Goal: Information Seeking & Learning: Learn about a topic

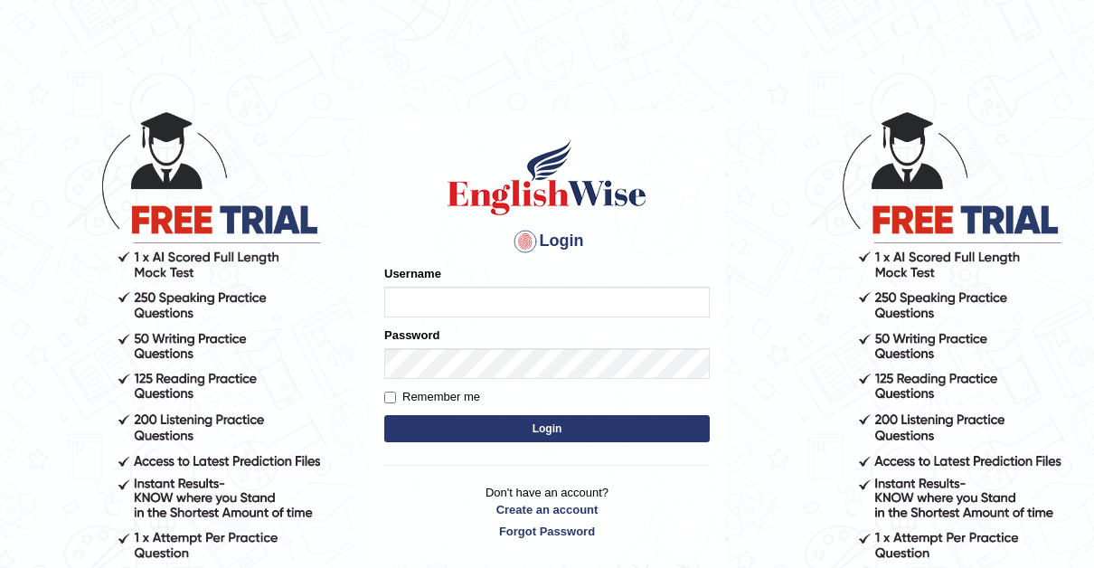
type input "Thelma"
click at [392, 400] on input "Remember me" at bounding box center [390, 398] width 12 height 12
checkbox input "true"
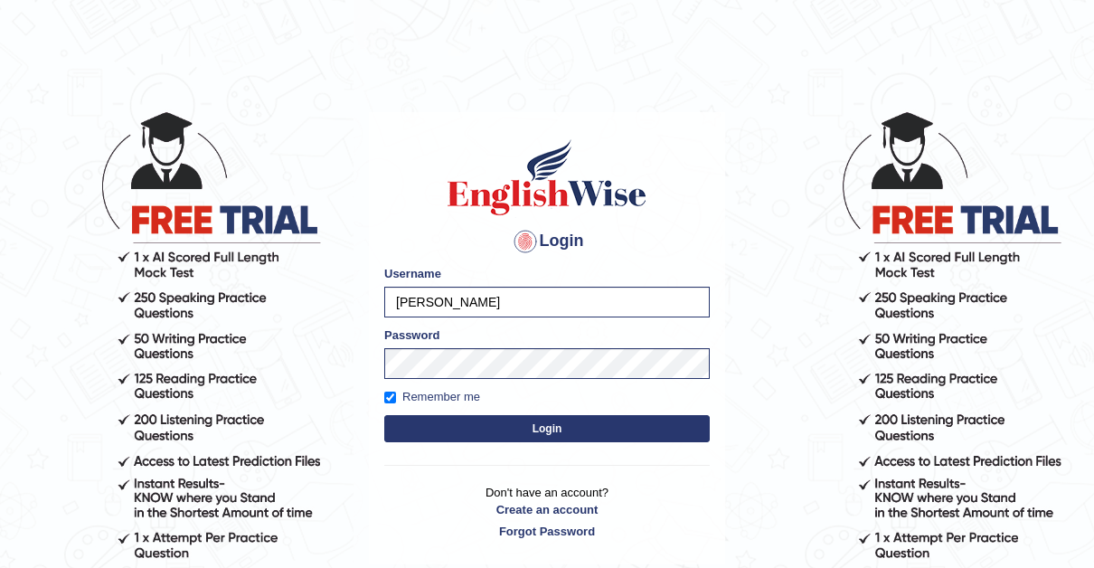
click at [559, 429] on button "Login" at bounding box center [547, 428] width 326 height 27
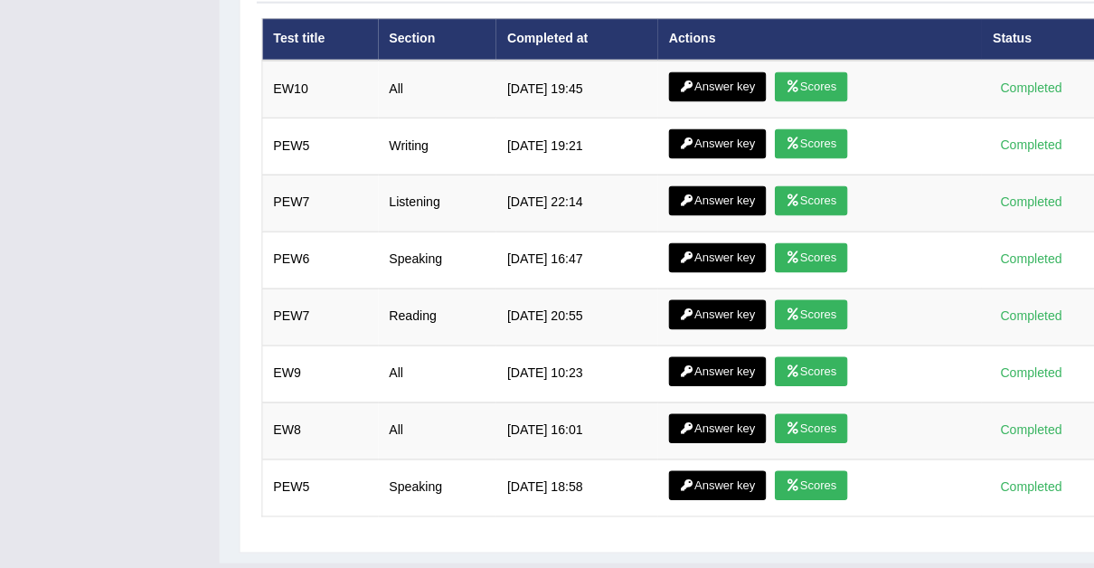
scroll to position [2519, 0]
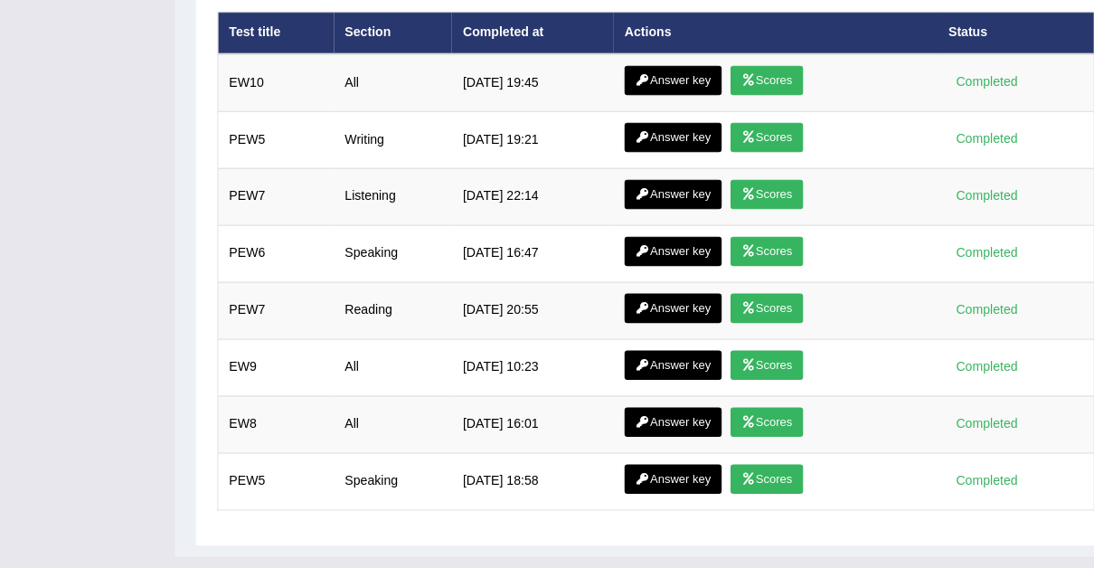
drag, startPoint x: 81, startPoint y: 399, endPoint x: 90, endPoint y: 381, distance: 20.2
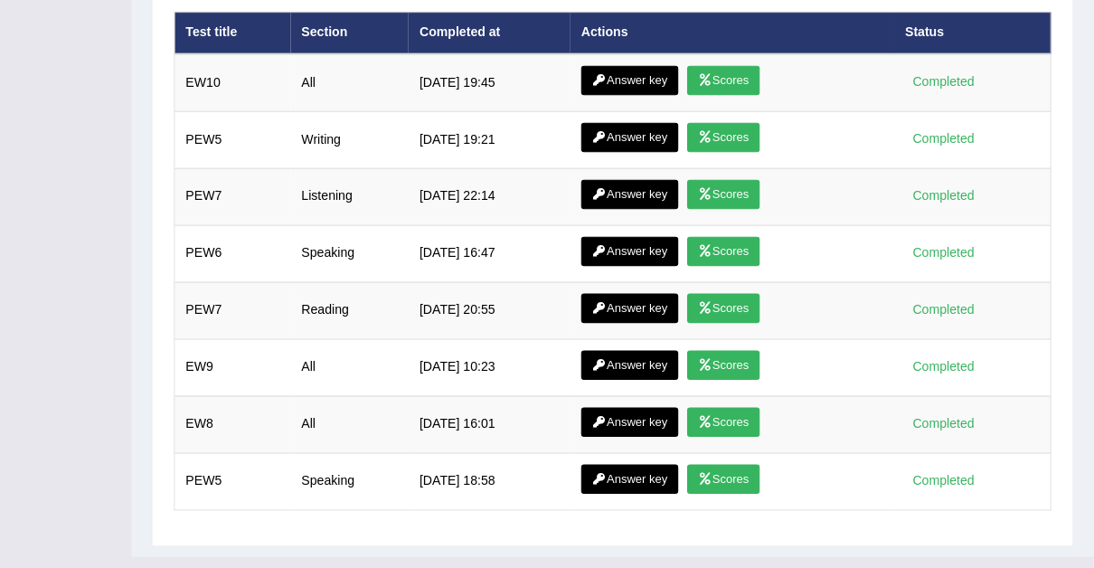
scroll to position [0, 0]
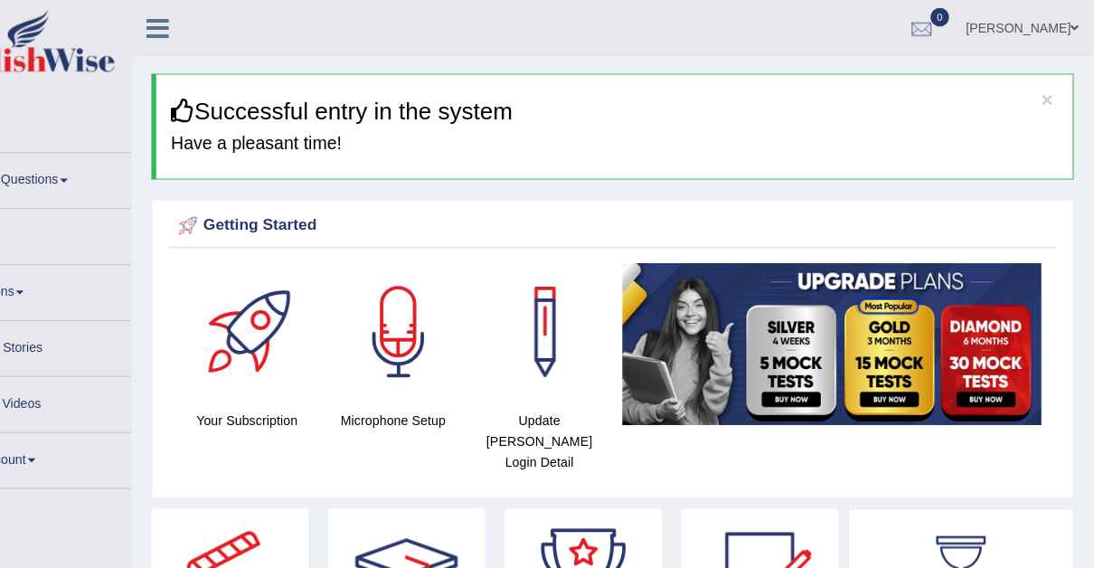
click at [2, 9] on link at bounding box center [104, 44] width 204 height 70
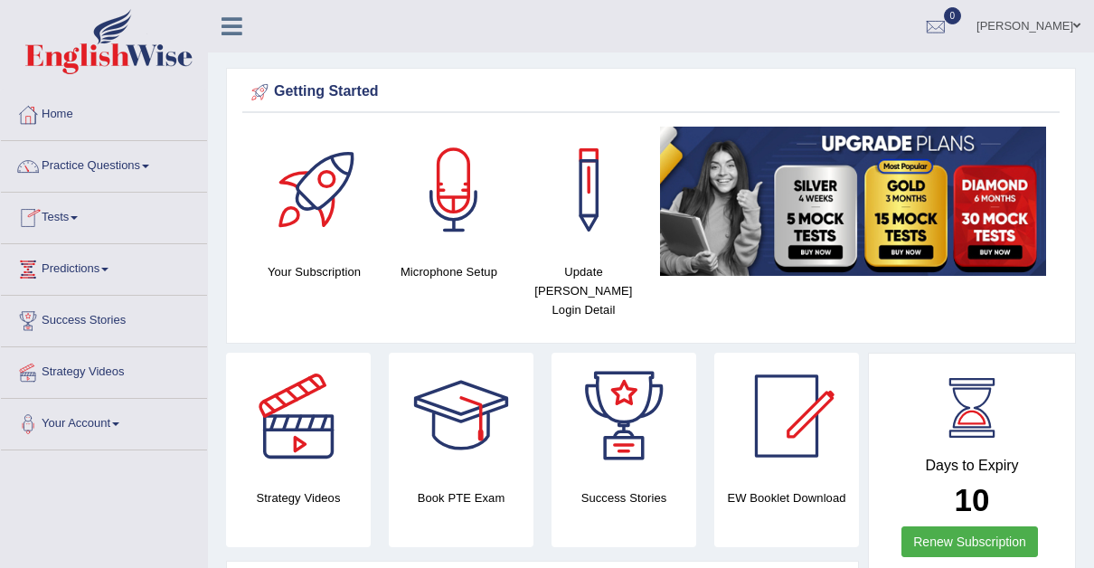
click at [154, 159] on link "Practice Questions" at bounding box center [104, 163] width 206 height 45
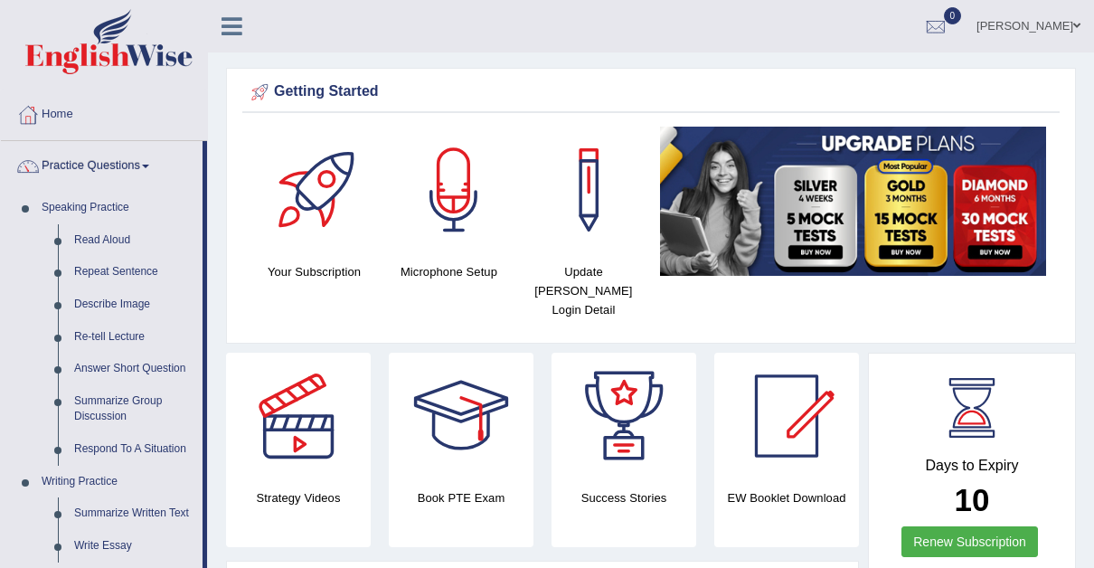
drag, startPoint x: 203, startPoint y: 252, endPoint x: 216, endPoint y: 310, distance: 59.2
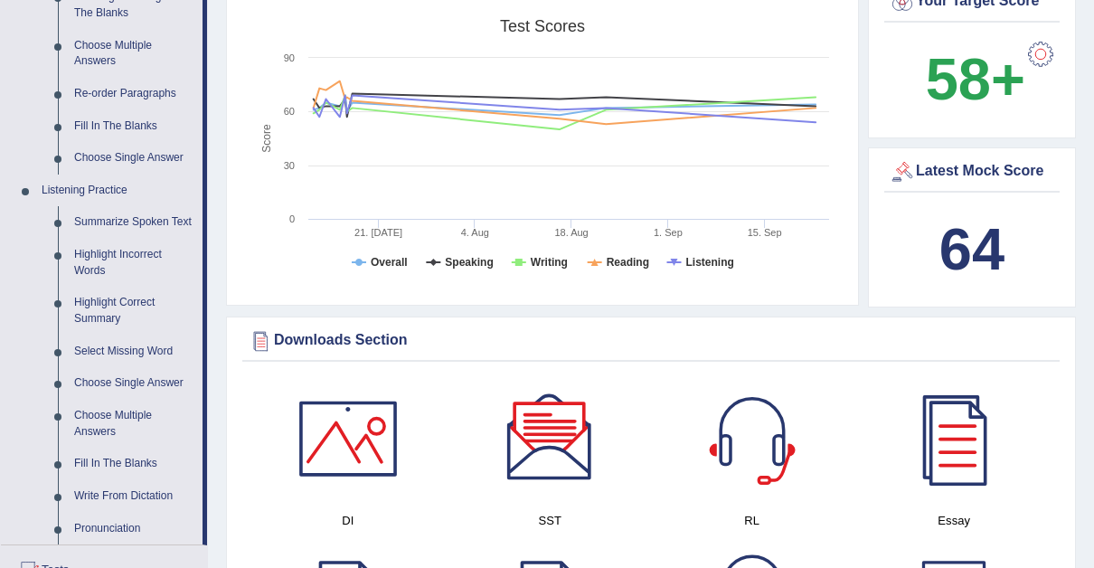
scroll to position [634, 0]
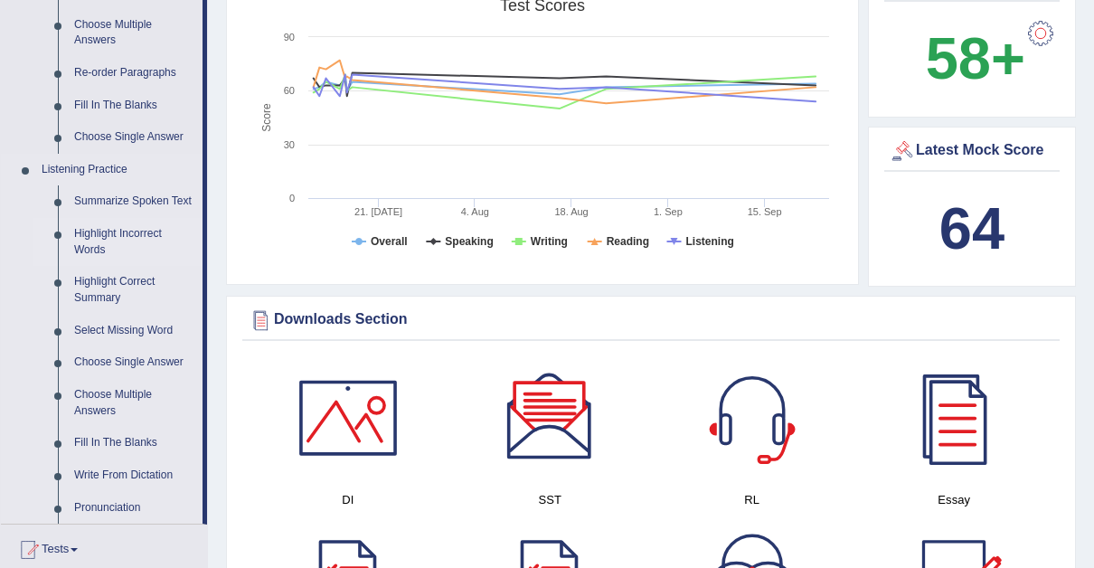
click at [105, 228] on link "Highlight Incorrect Words" at bounding box center [134, 242] width 137 height 48
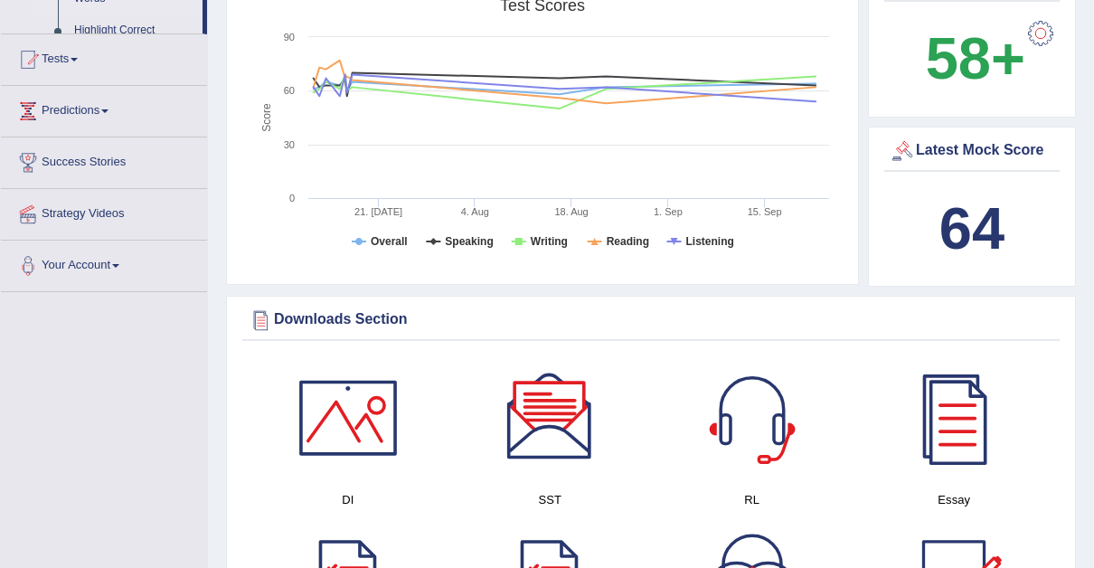
scroll to position [265, 0]
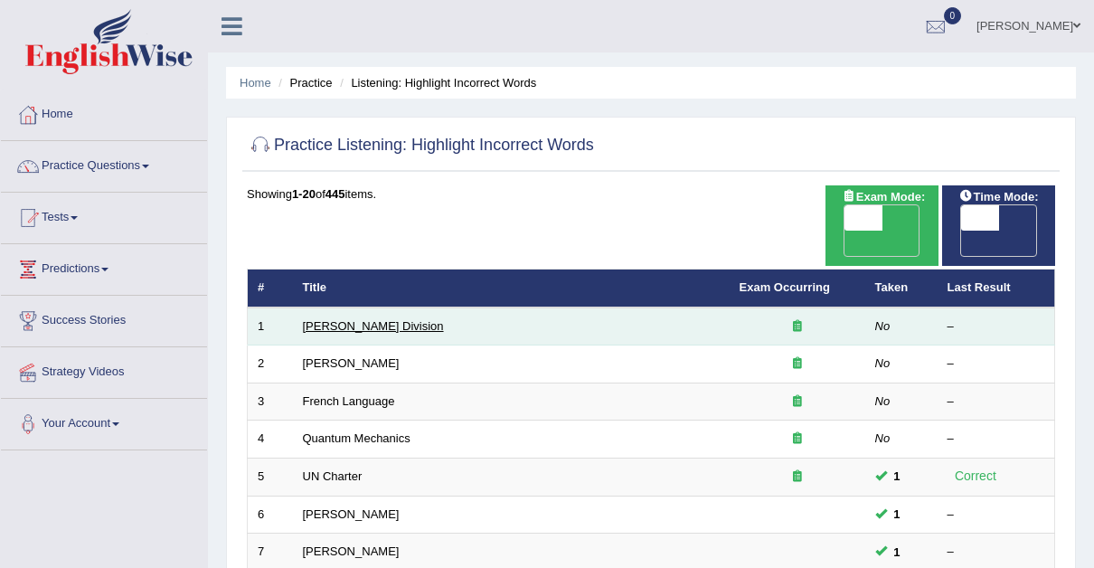
click at [337, 319] on link "[PERSON_NAME] Division" at bounding box center [373, 326] width 141 height 14
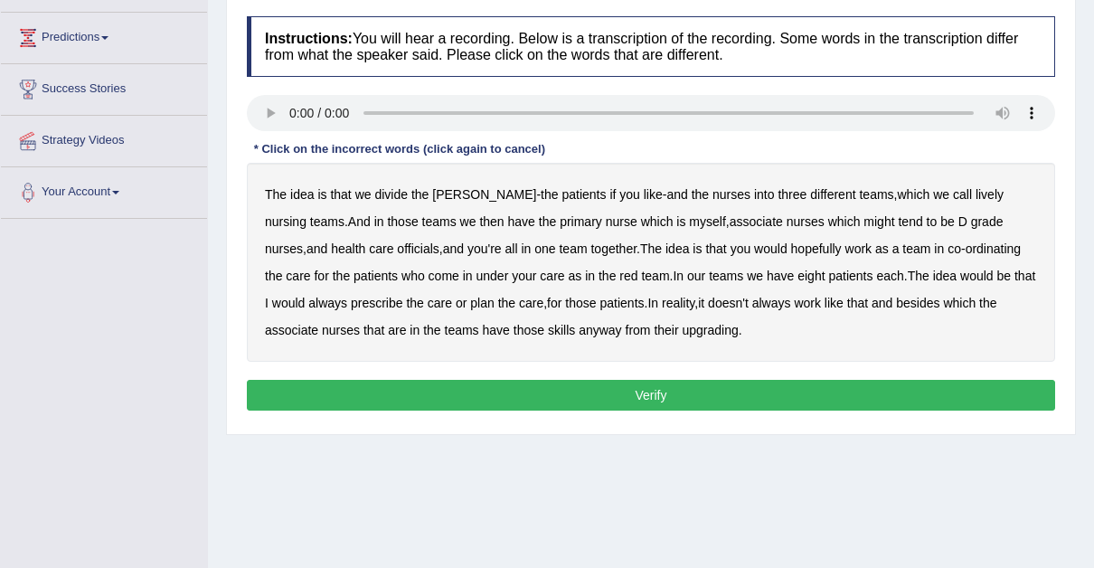
scroll to position [237, 0]
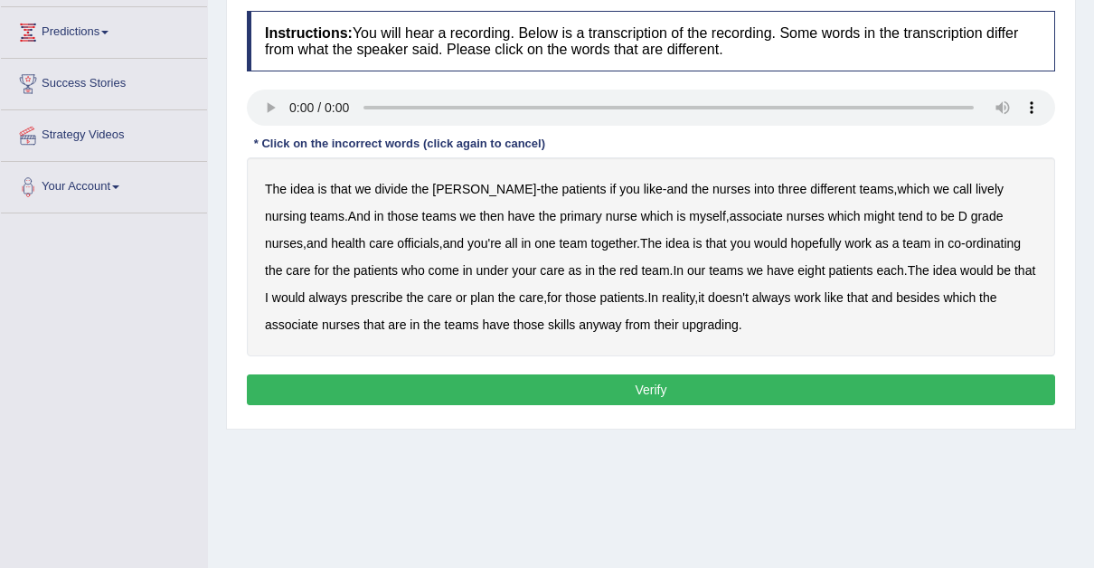
click at [976, 188] on b "lively" at bounding box center [990, 189] width 28 height 14
click at [898, 218] on b "tend" at bounding box center [910, 216] width 24 height 14
click at [397, 244] on b "officials" at bounding box center [418, 243] width 42 height 14
click at [798, 267] on b "eight" at bounding box center [811, 270] width 27 height 14
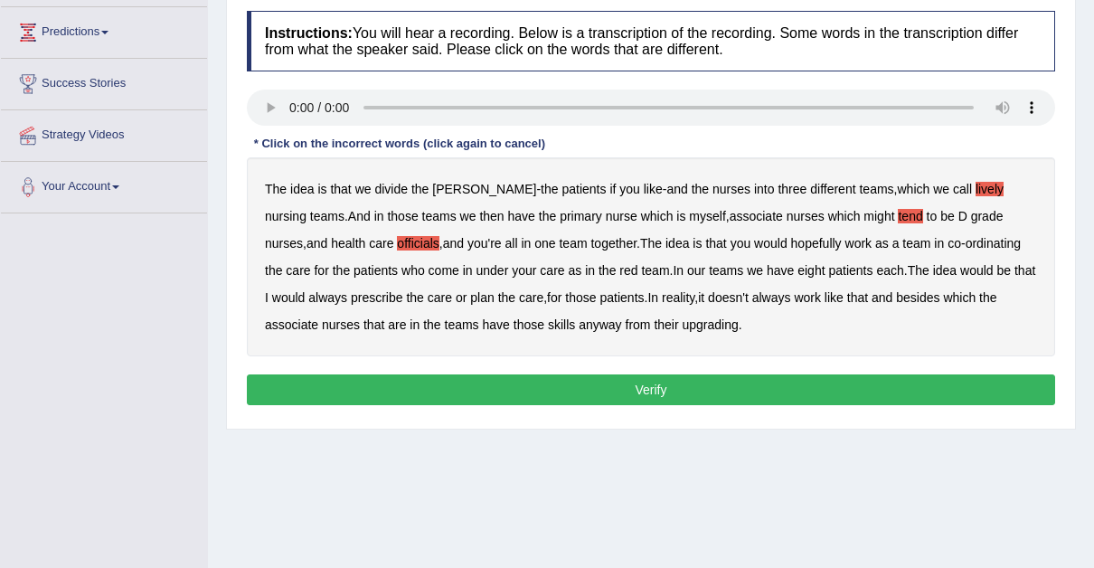
click at [683, 324] on b "upgrading" at bounding box center [711, 324] width 56 height 14
click at [953, 188] on b "call" at bounding box center [962, 189] width 19 height 14
click at [347, 290] on b "always" at bounding box center [327, 297] width 39 height 14
click at [864, 217] on b "might" at bounding box center [879, 216] width 31 height 14
click at [953, 188] on b "call" at bounding box center [962, 189] width 19 height 14
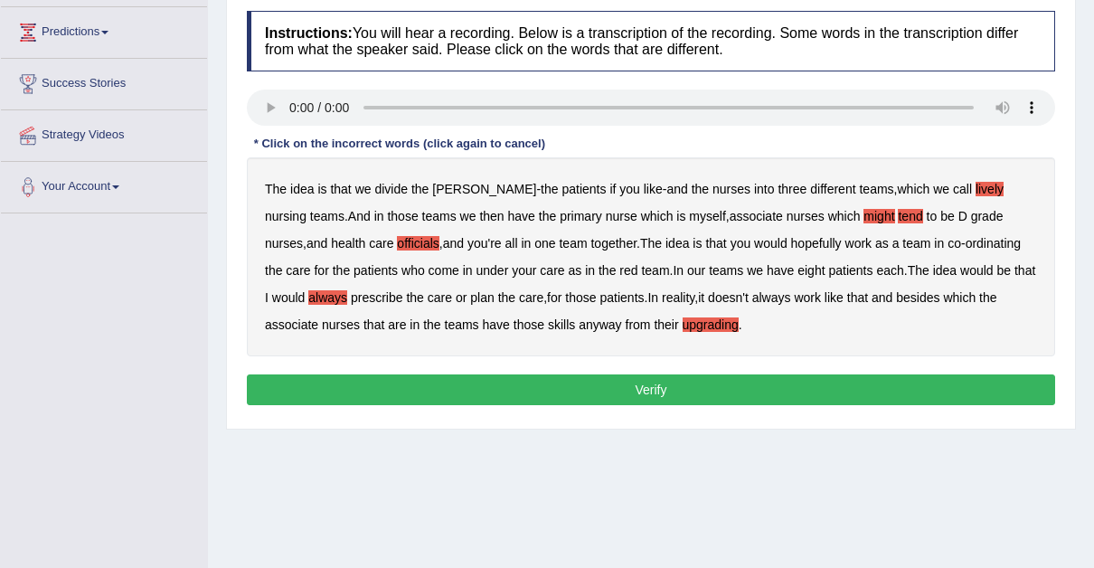
click at [661, 378] on button "Verify" at bounding box center [651, 389] width 808 height 31
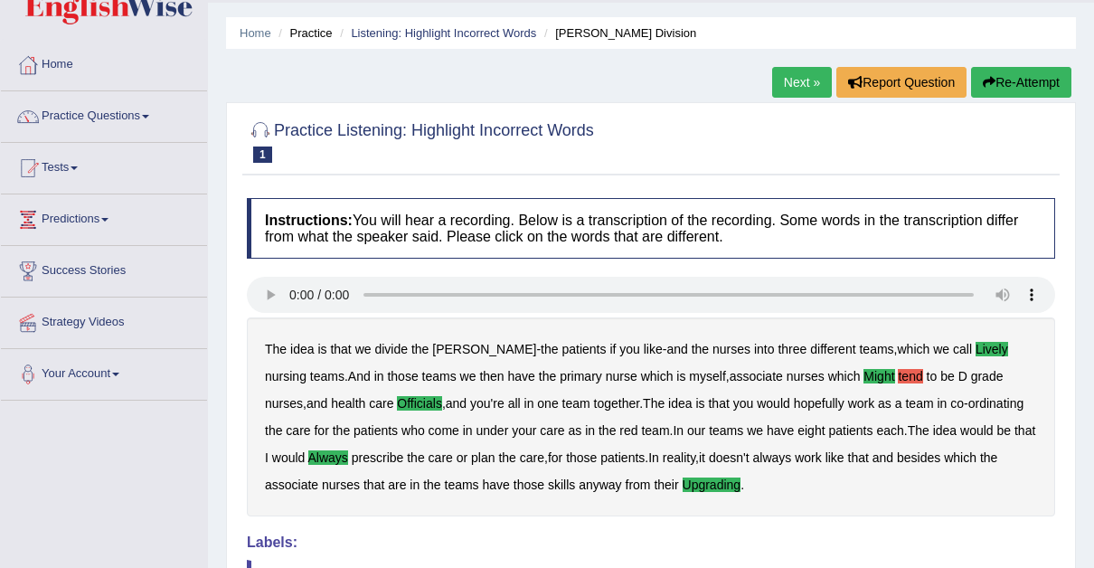
scroll to position [49, 0]
click at [795, 82] on link "Next »" at bounding box center [802, 83] width 60 height 31
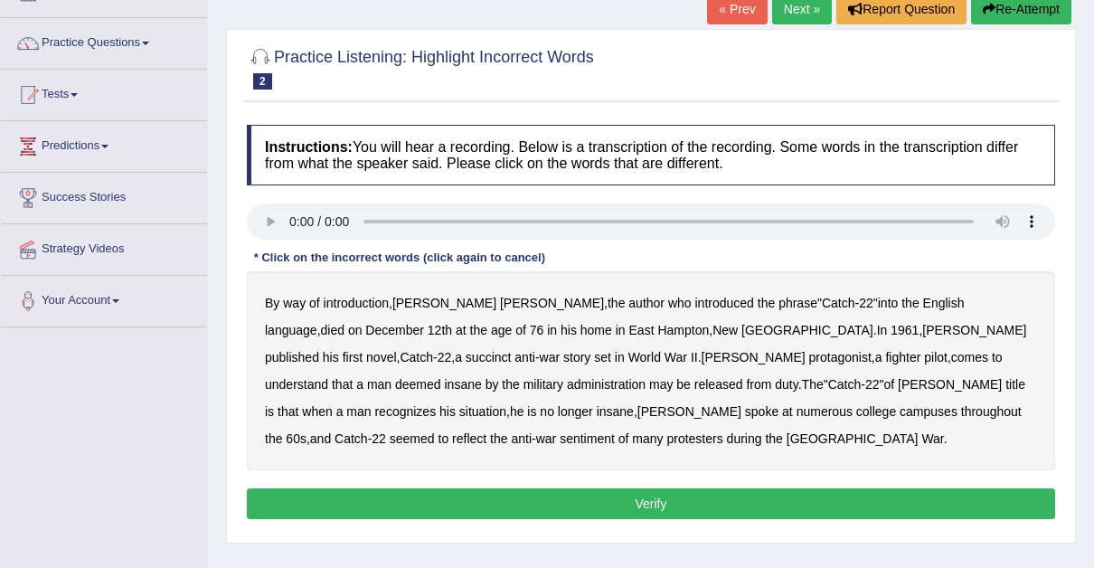
scroll to position [148, 0]
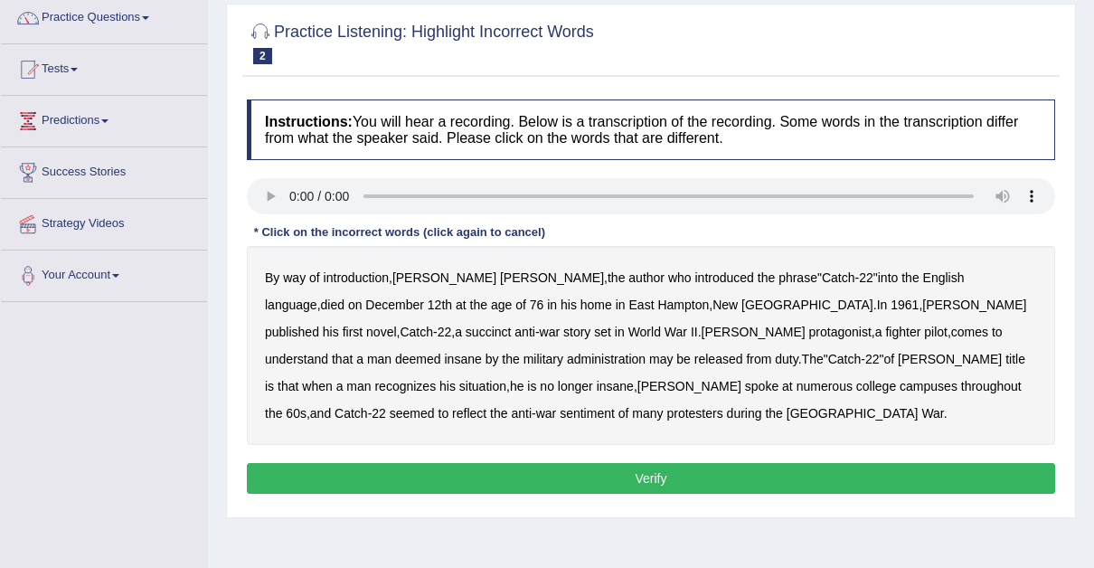
click at [512, 325] on b "succinct" at bounding box center [489, 332] width 46 height 14
click at [646, 352] on b "administration" at bounding box center [606, 359] width 79 height 14
click at [506, 379] on b "situation" at bounding box center [482, 386] width 47 height 14
click at [487, 406] on b "reflect" at bounding box center [469, 413] width 34 height 14
click at [639, 468] on button "Verify" at bounding box center [651, 478] width 808 height 31
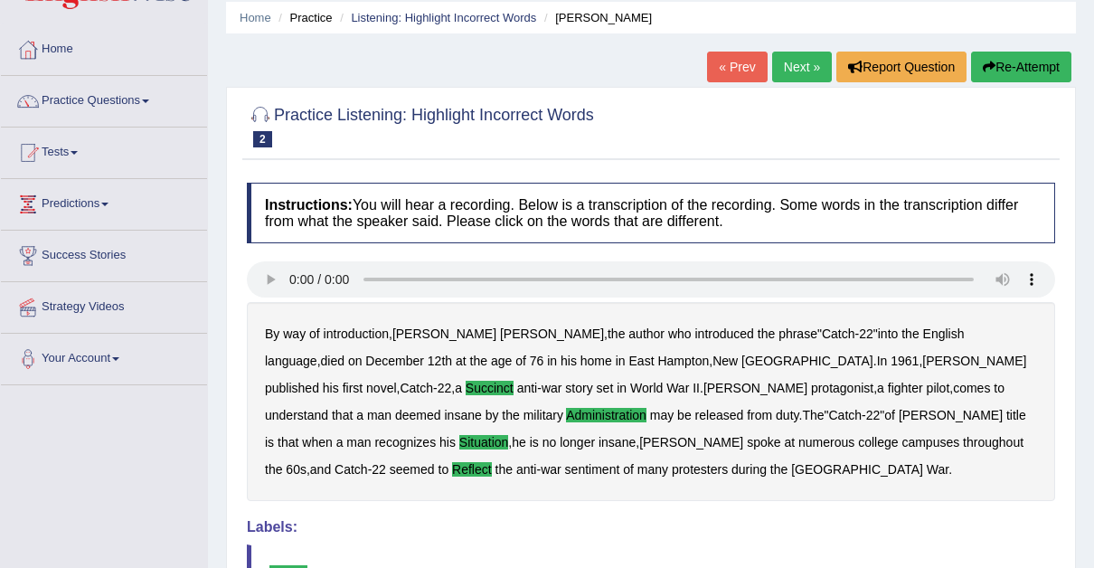
scroll to position [60, 0]
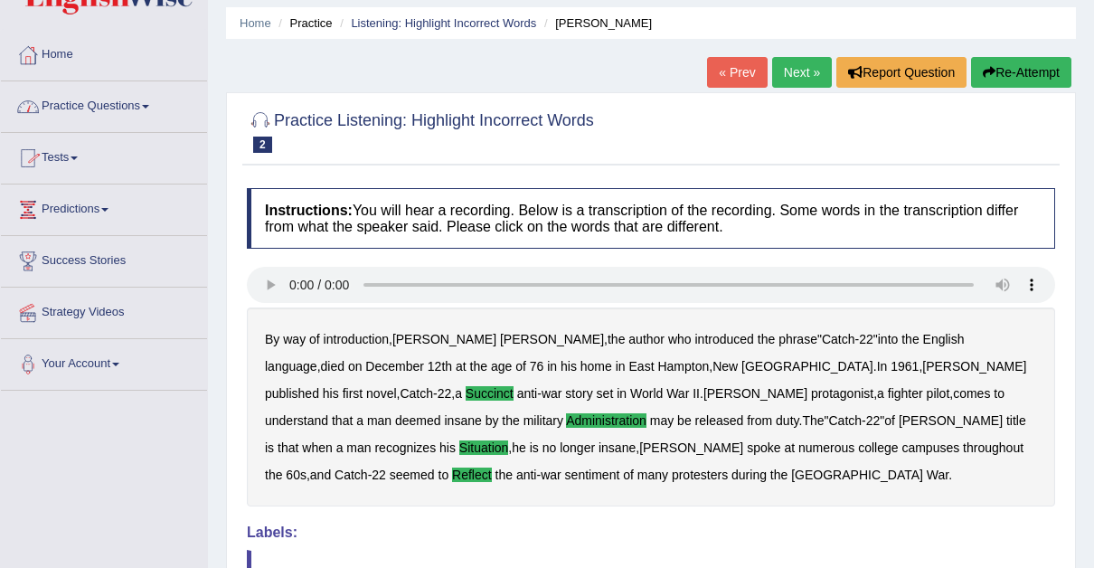
click at [147, 105] on span at bounding box center [145, 107] width 7 height 4
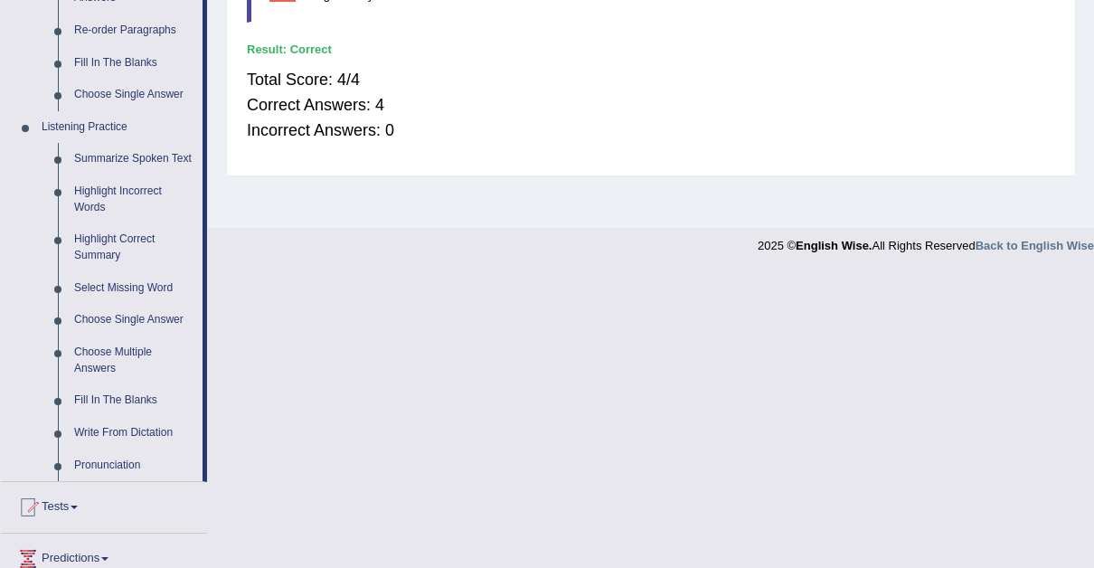
scroll to position [687, 0]
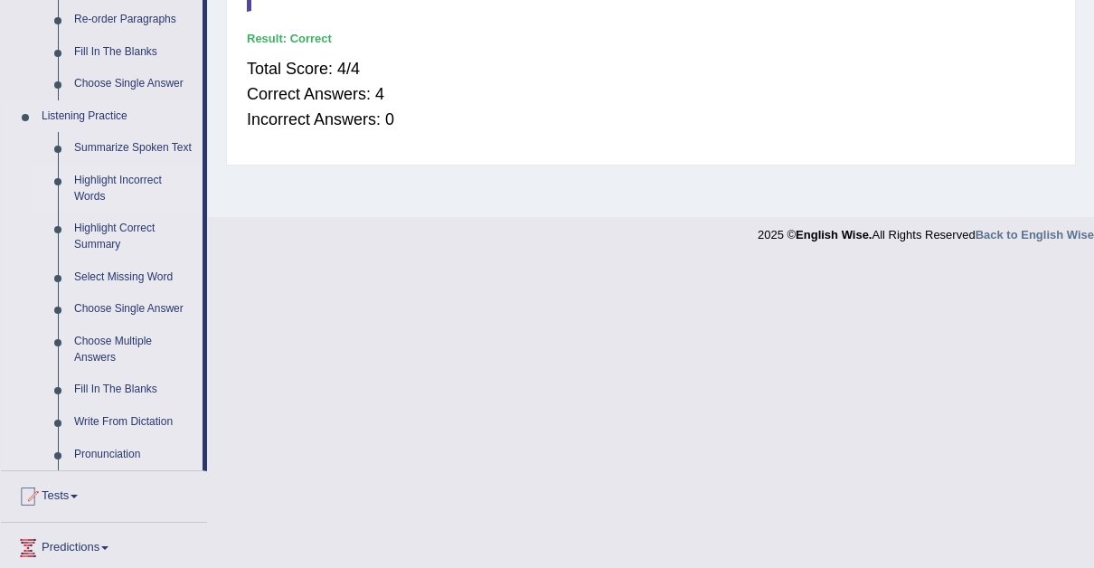
click at [113, 175] on link "Highlight Incorrect Words" at bounding box center [134, 189] width 137 height 48
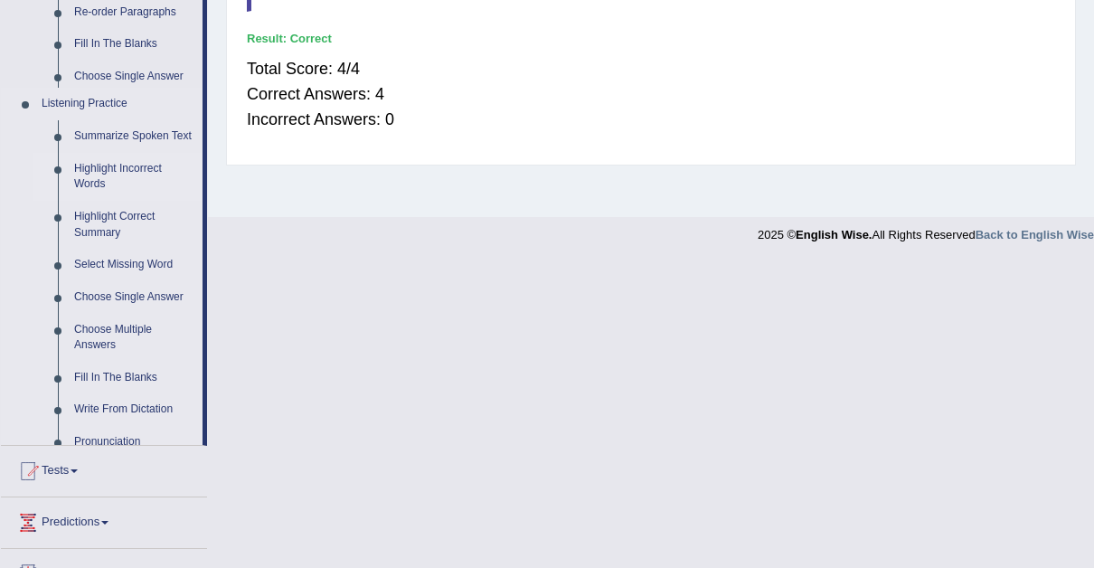
scroll to position [382, 0]
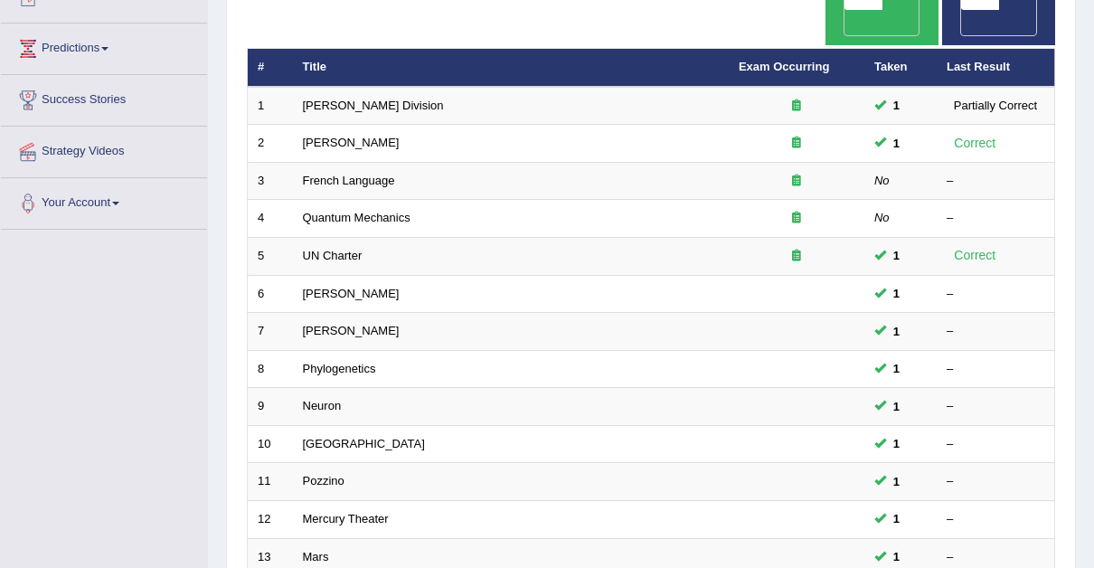
scroll to position [219, 0]
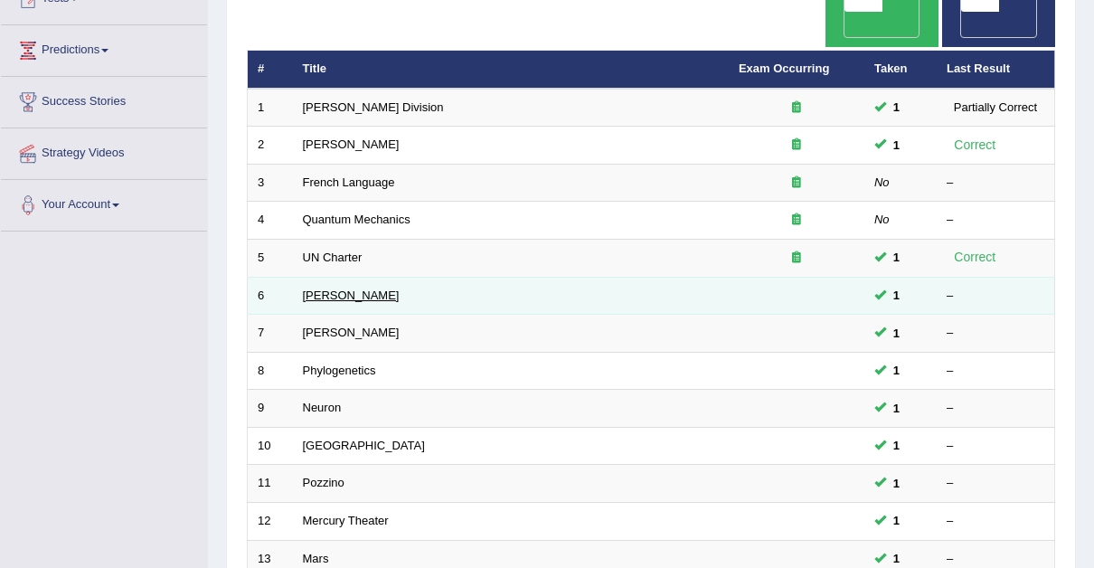
click at [317, 288] on link "[PERSON_NAME]" at bounding box center [351, 295] width 97 height 14
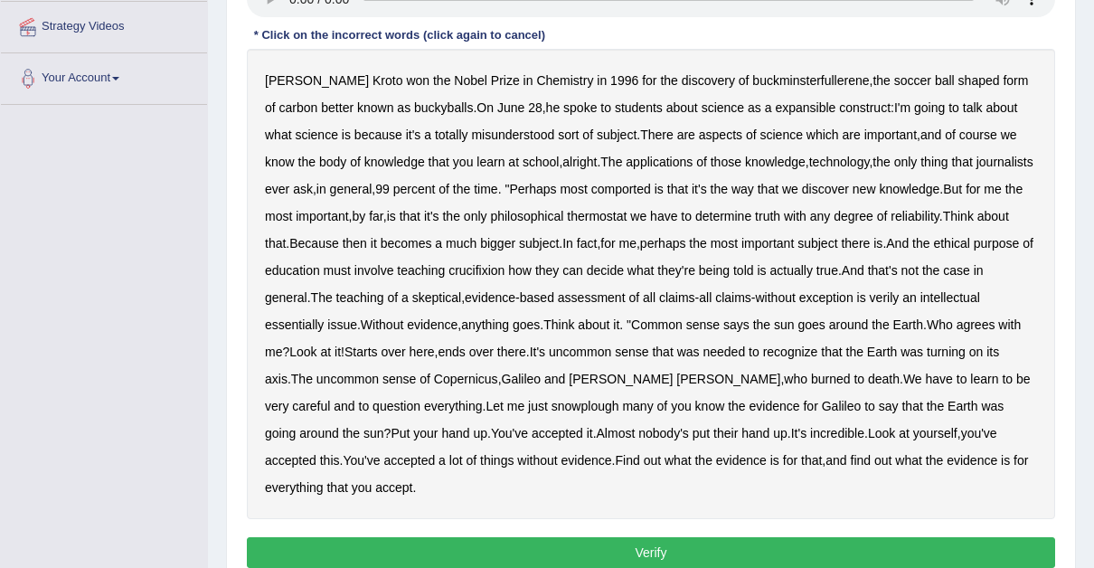
scroll to position [346, 0]
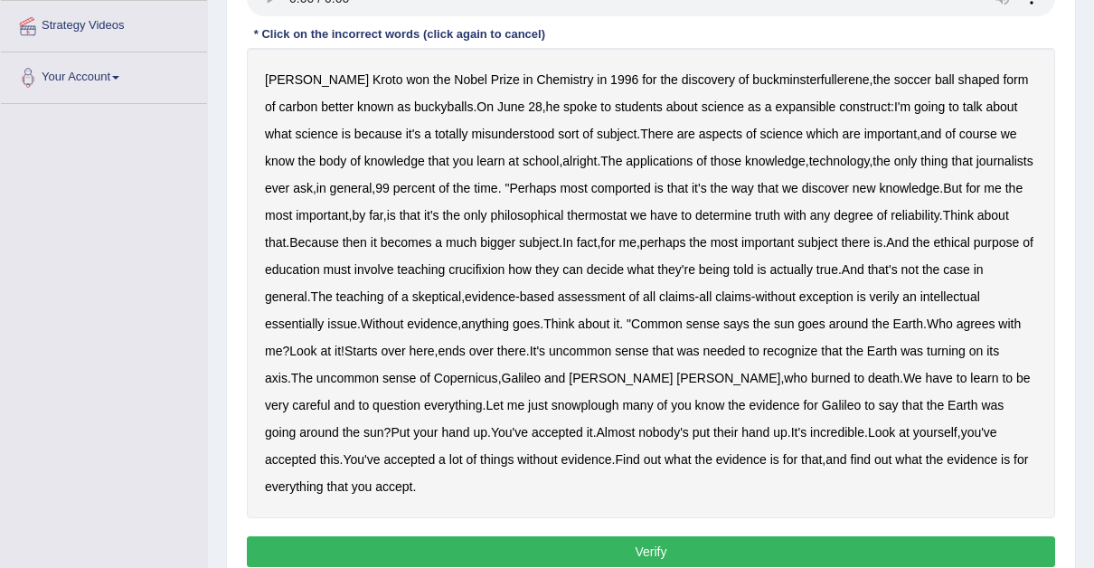
click at [775, 104] on b "expansible" at bounding box center [805, 106] width 61 height 14
click at [633, 188] on b "comported" at bounding box center [621, 188] width 60 height 14
click at [623, 214] on b "thermostat" at bounding box center [597, 215] width 60 height 14
click at [505, 269] on b "crucifixion" at bounding box center [477, 269] width 56 height 14
click at [900, 294] on b "verily" at bounding box center [885, 296] width 30 height 14
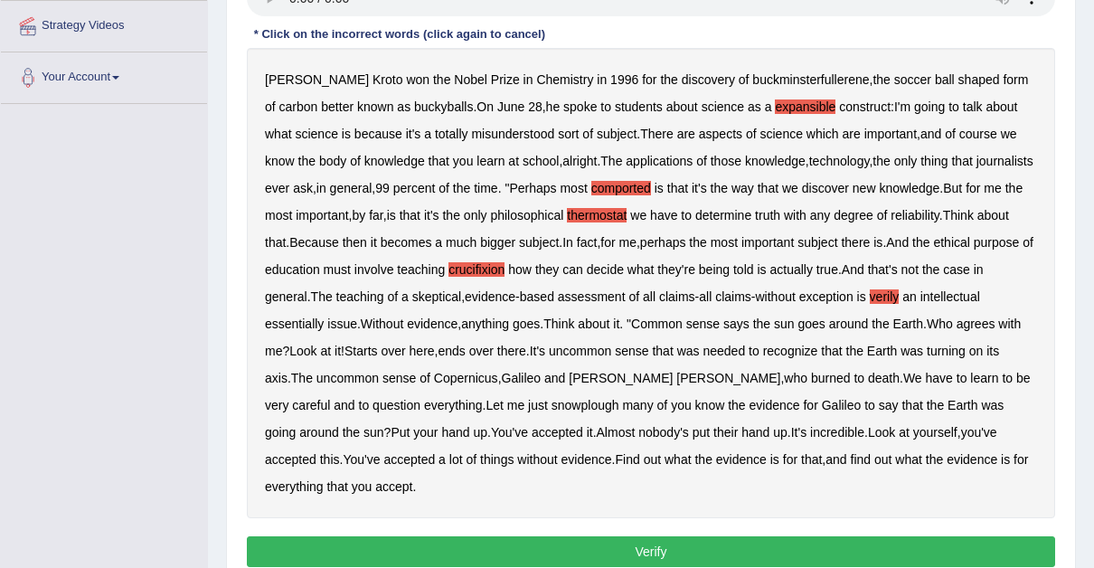
click at [304, 316] on b "essentially" at bounding box center [294, 323] width 59 height 14
click at [552, 401] on b "snowplough" at bounding box center [586, 405] width 68 height 14
click at [642, 546] on button "Verify" at bounding box center [651, 551] width 808 height 31
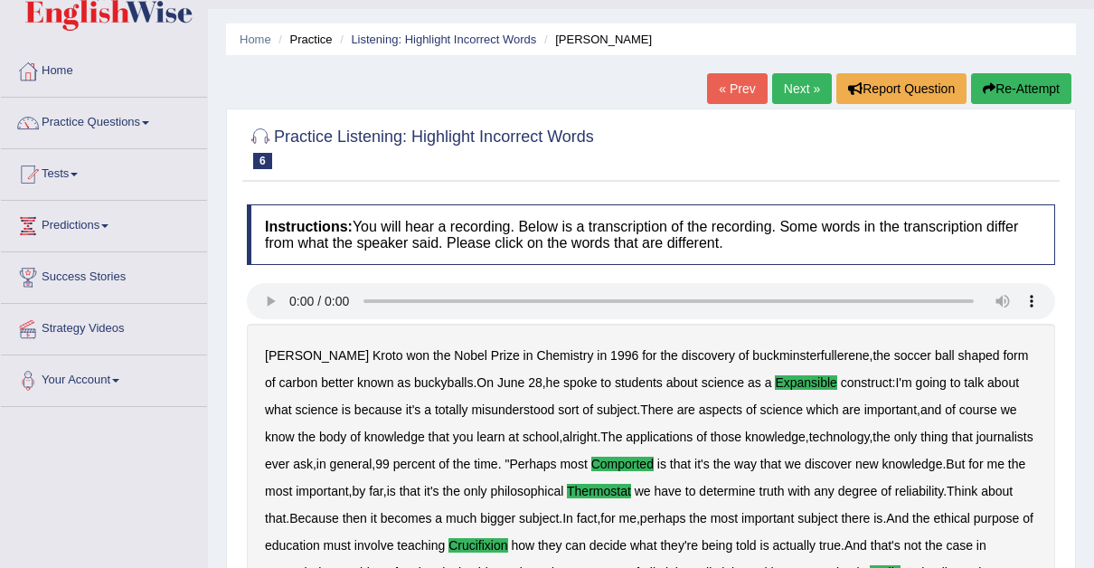
scroll to position [35, 0]
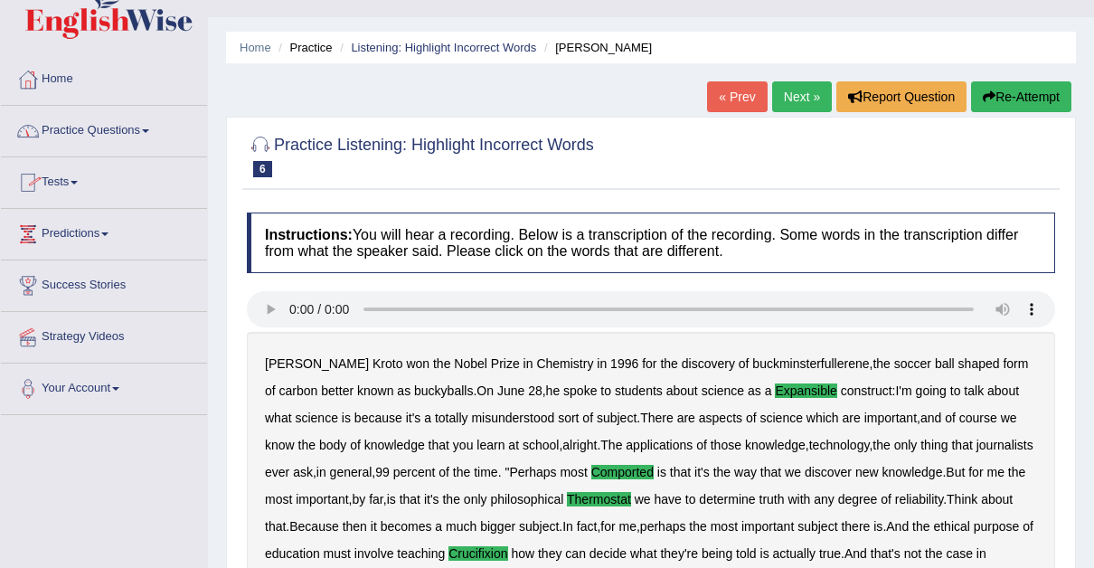
click at [153, 126] on link "Practice Questions" at bounding box center [104, 128] width 206 height 45
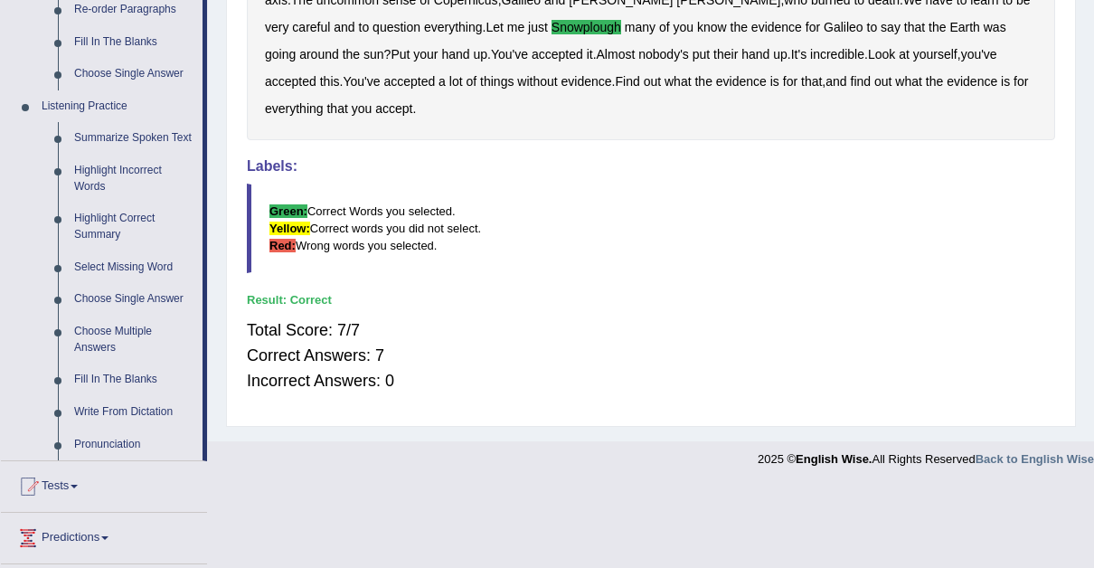
scroll to position [702, 0]
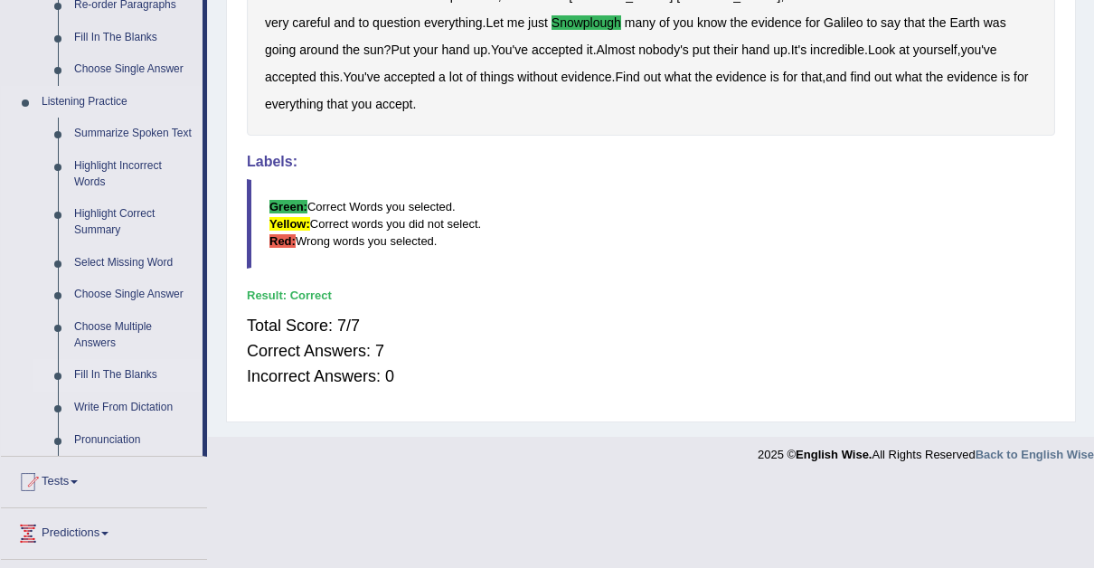
click at [112, 365] on link "Fill In The Blanks" at bounding box center [134, 375] width 137 height 33
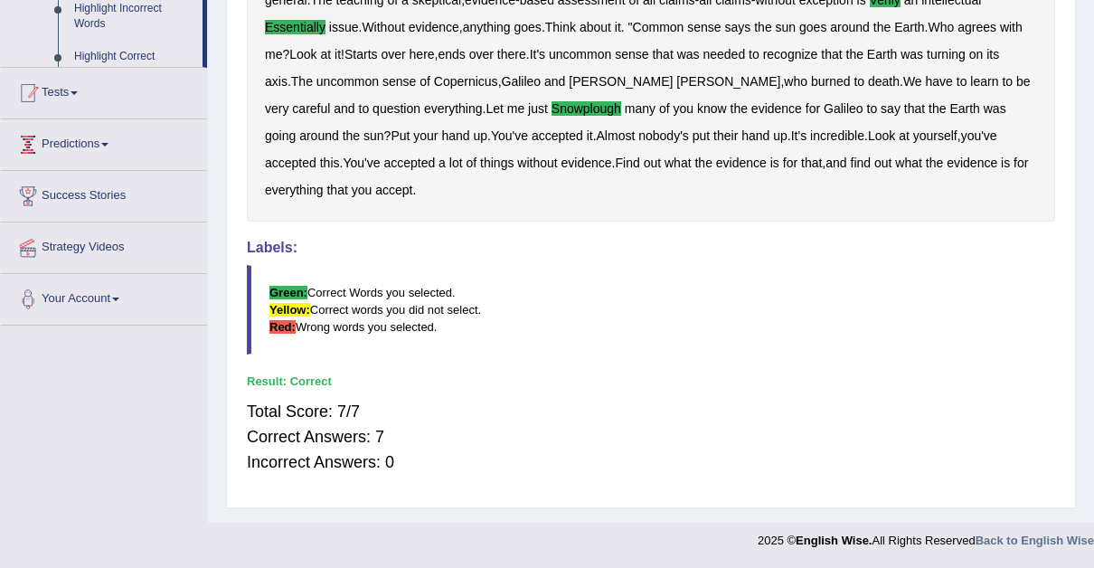
scroll to position [546, 0]
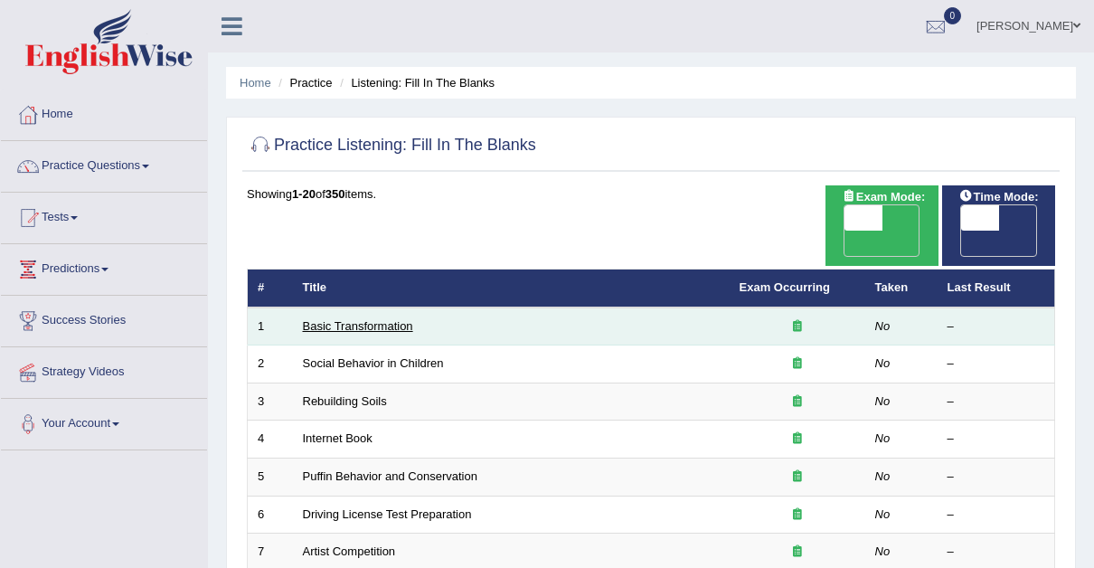
click at [341, 319] on link "Basic Transformation" at bounding box center [358, 326] width 110 height 14
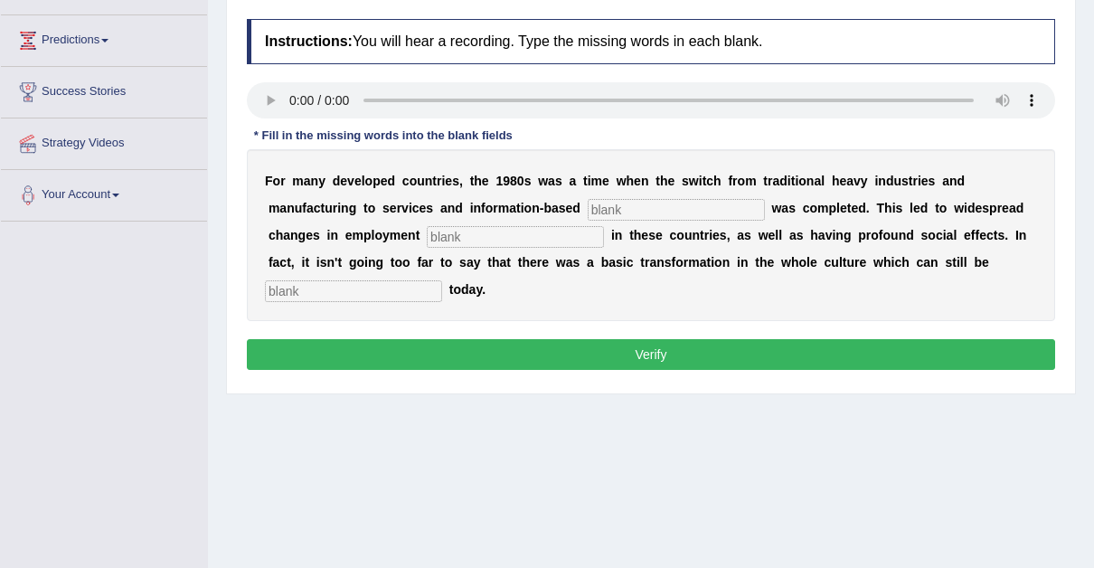
scroll to position [230, 0]
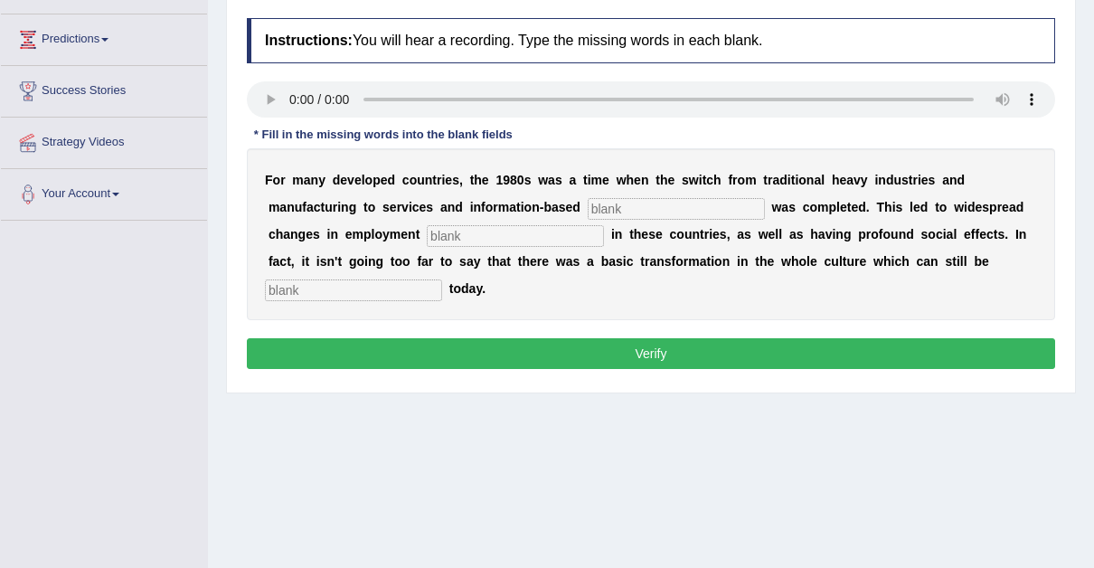
click at [588, 202] on input "text" at bounding box center [676, 209] width 177 height 22
type input "dental"
click at [476, 401] on div "Home Practice Listening: Fill In The Blanks Basic Transformation Next » Report …" at bounding box center [651, 222] width 886 height 904
click at [442, 279] on input "text" at bounding box center [353, 290] width 177 height 22
type input "observed"
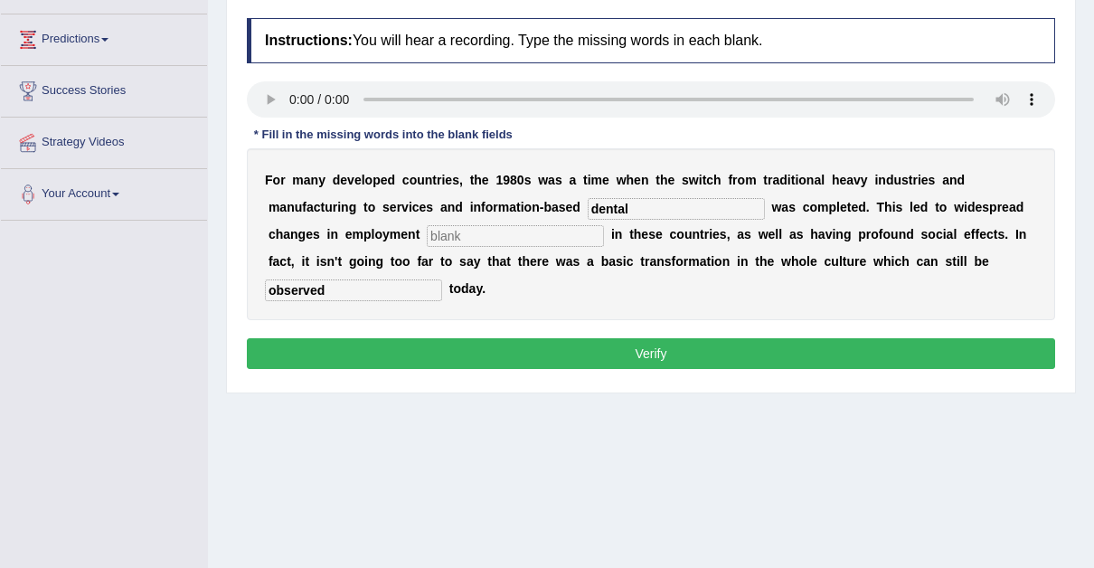
click at [427, 231] on input "text" at bounding box center [515, 236] width 177 height 22
click at [427, 236] on input "text" at bounding box center [515, 236] width 177 height 22
type input "paartens"
click at [588, 206] on input "dental" at bounding box center [676, 209] width 177 height 22
click at [588, 205] on input "dental" at bounding box center [676, 209] width 177 height 22
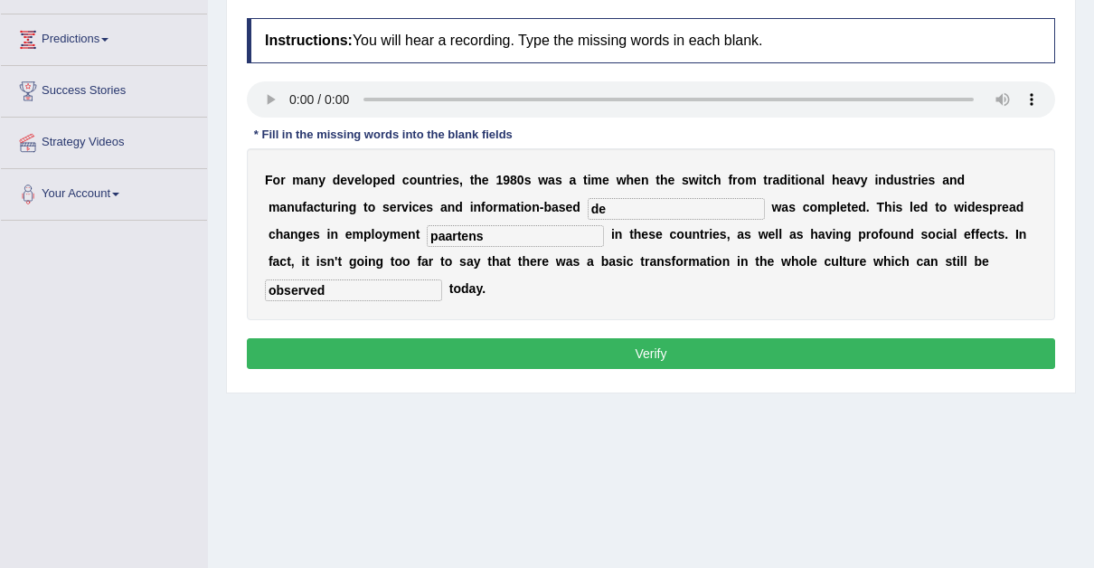
type input "d"
type input "enterprise"
click at [427, 231] on input "paartens" at bounding box center [515, 236] width 177 height 22
click at [427, 231] on input "partens" at bounding box center [515, 236] width 177 height 22
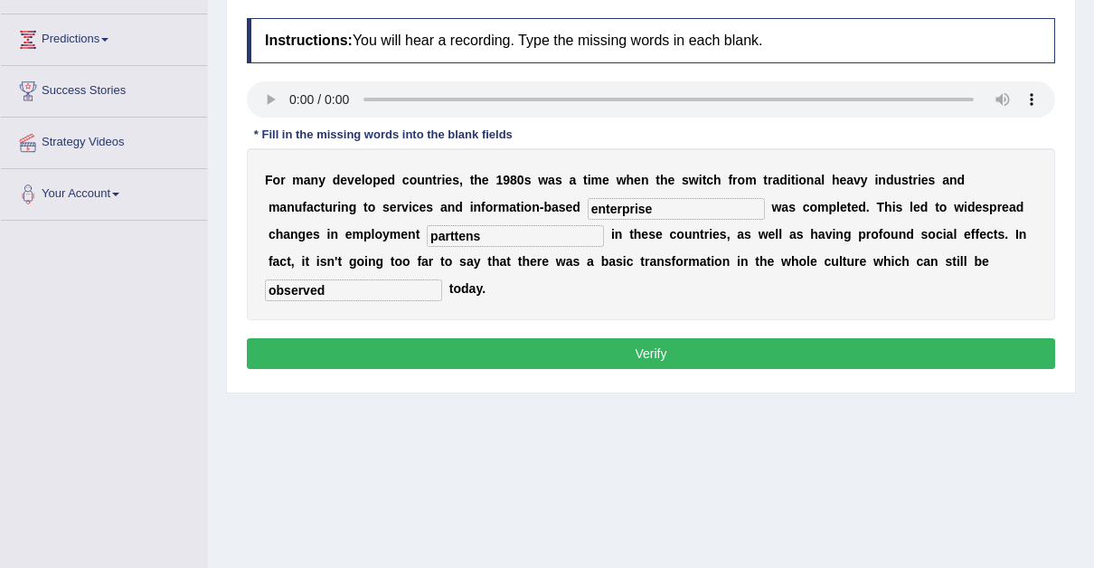
click at [427, 231] on input "parttens" at bounding box center [515, 236] width 177 height 22
click at [427, 234] on input "pattens" at bounding box center [515, 236] width 177 height 22
type input "patterns"
click at [637, 338] on button "Verify" at bounding box center [651, 353] width 808 height 31
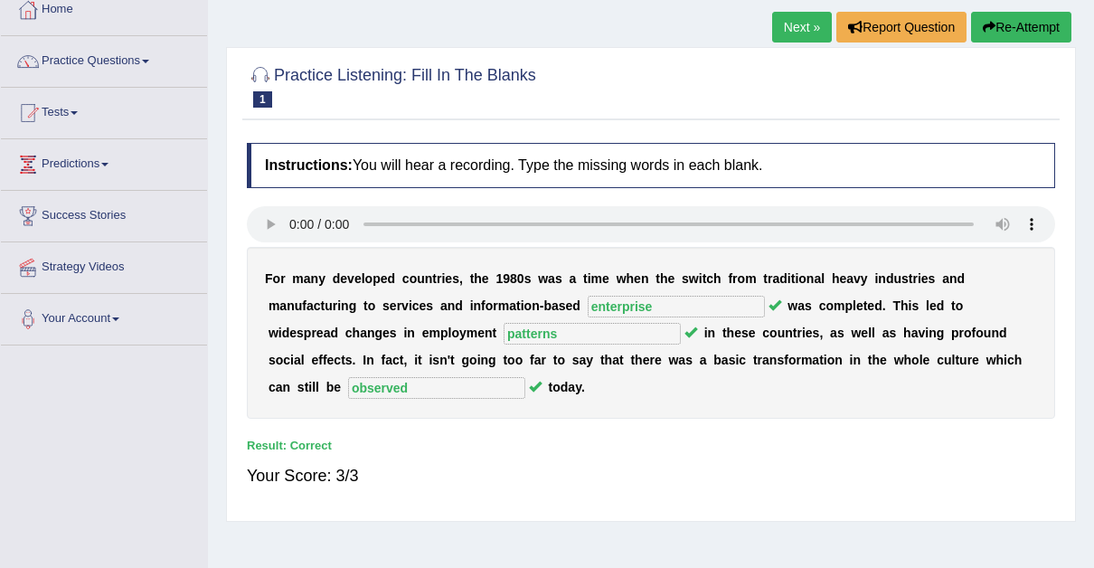
scroll to position [109, 0]
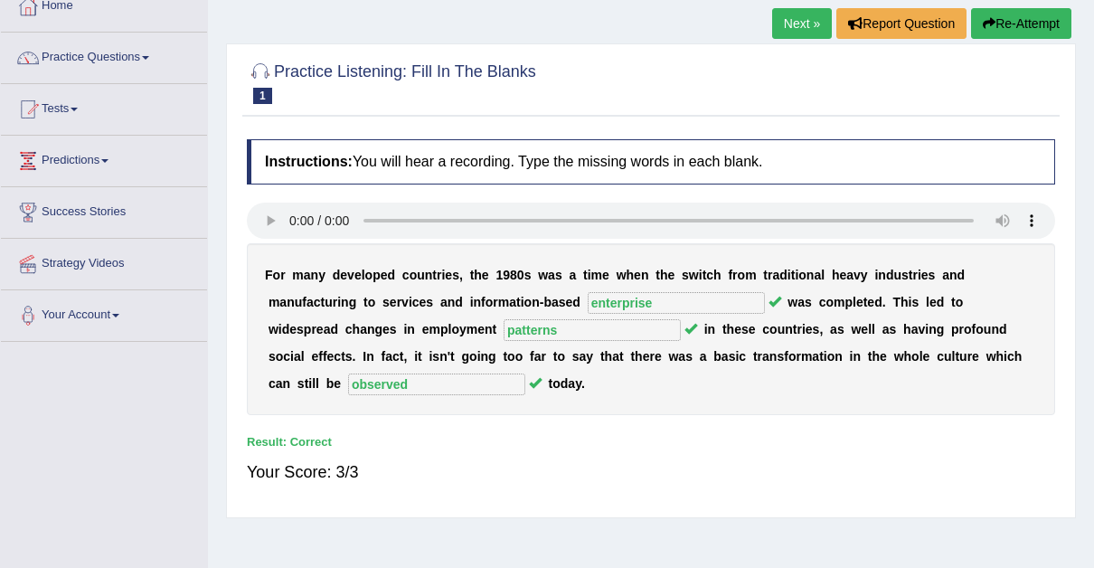
click at [792, 25] on link "Next »" at bounding box center [802, 23] width 60 height 31
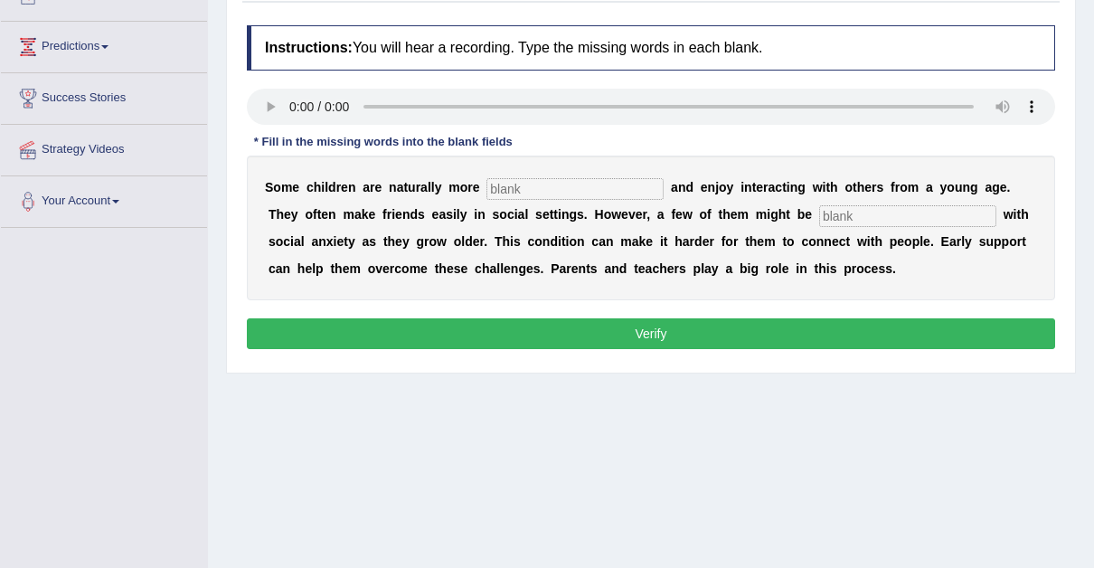
scroll to position [224, 0]
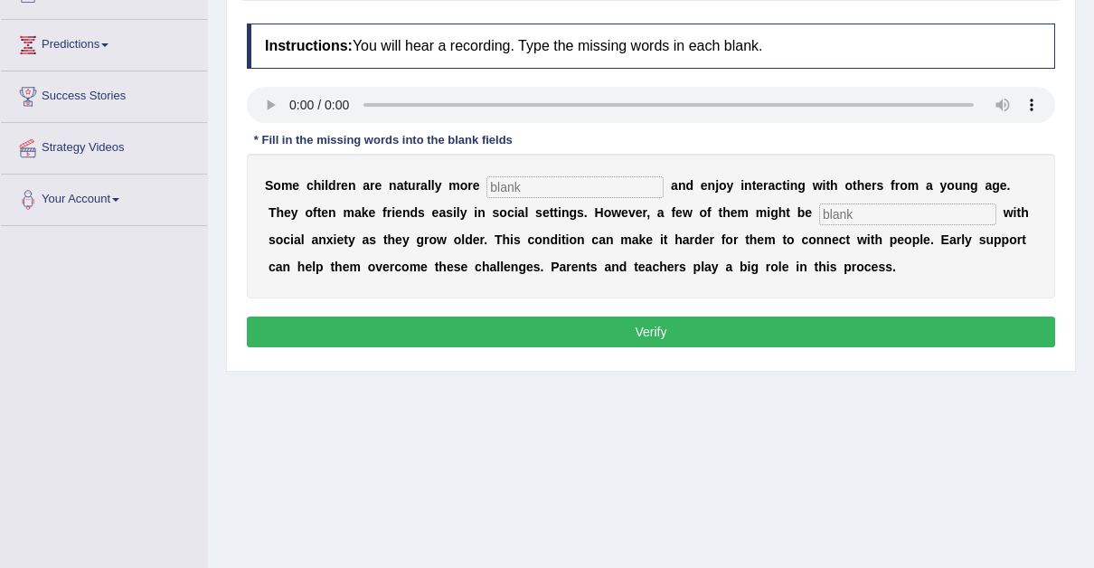
click at [508, 185] on input "text" at bounding box center [575, 187] width 177 height 22
click at [494, 186] on input "text" at bounding box center [575, 187] width 177 height 22
type input "sociable"
click at [819, 210] on input "text" at bounding box center [907, 214] width 177 height 22
type input "diagnosed"
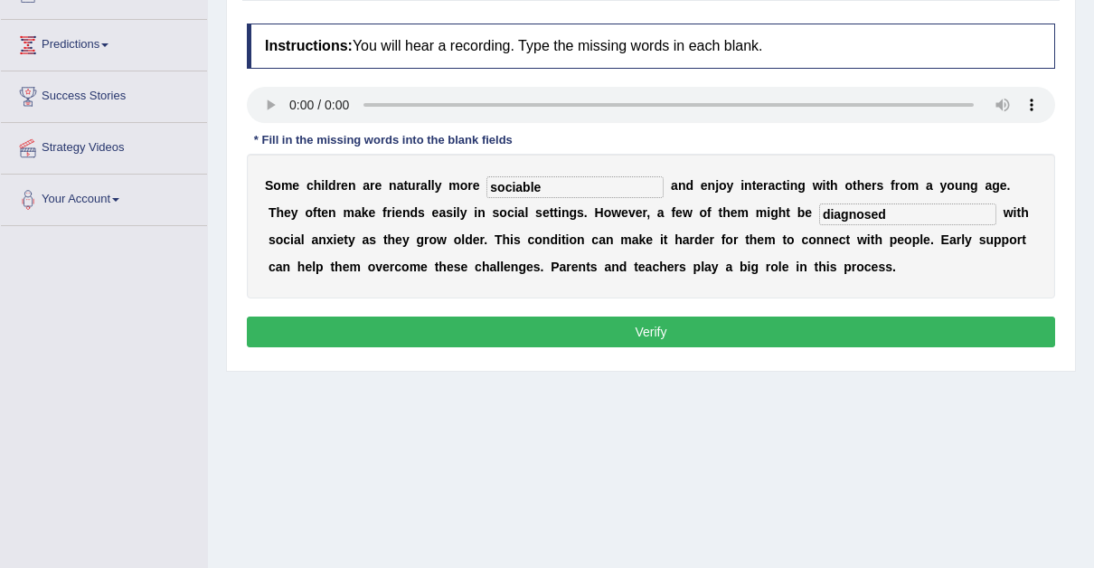
click at [506, 182] on input "sociable" at bounding box center [575, 187] width 177 height 22
click at [529, 183] on input "socialble" at bounding box center [575, 187] width 177 height 22
click at [504, 184] on input "sociable" at bounding box center [575, 187] width 177 height 22
click at [521, 181] on input "sble" at bounding box center [575, 187] width 177 height 22
type input "s"
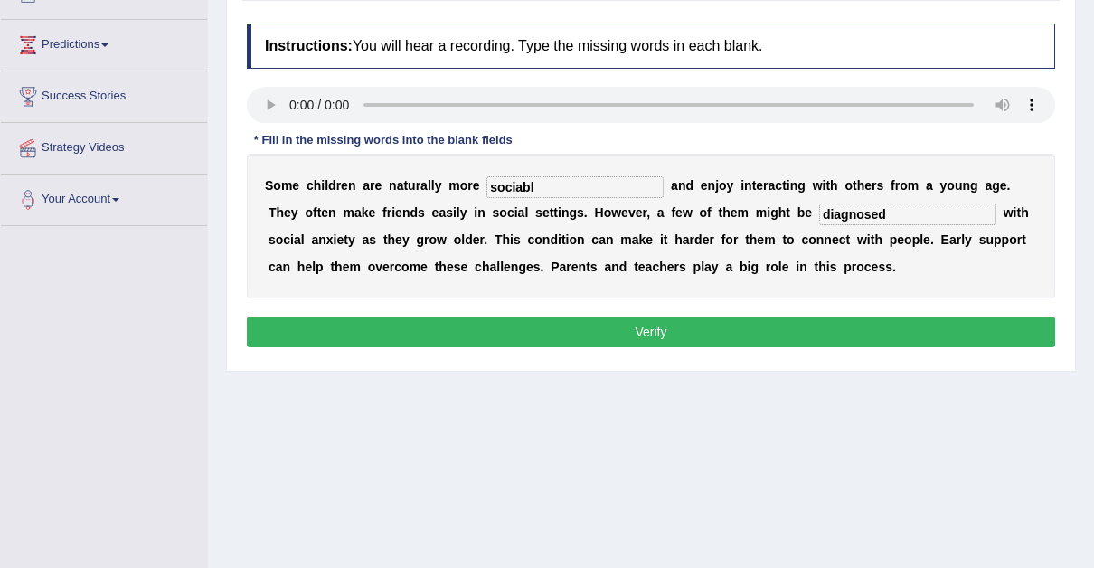
type input "sociable"
click at [619, 324] on button "Verify" at bounding box center [651, 331] width 808 height 31
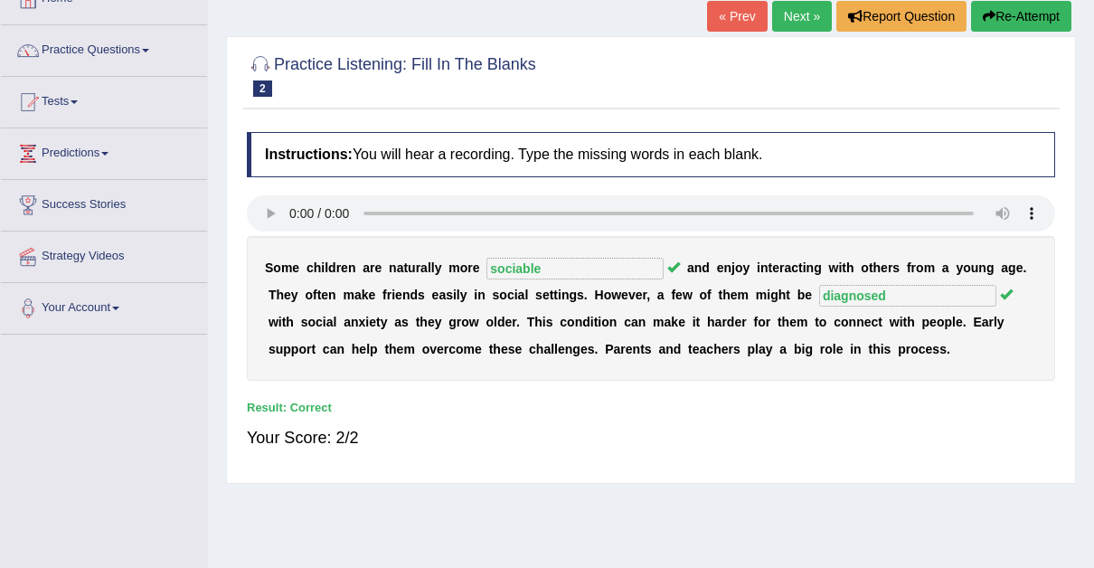
scroll to position [0, 0]
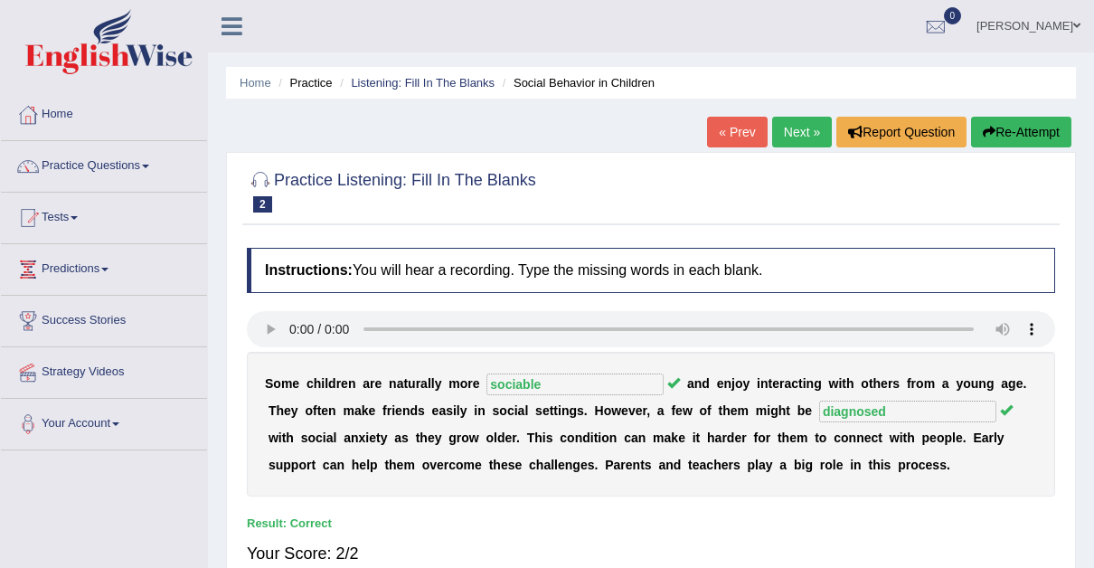
click at [802, 130] on link "Next »" at bounding box center [802, 132] width 60 height 31
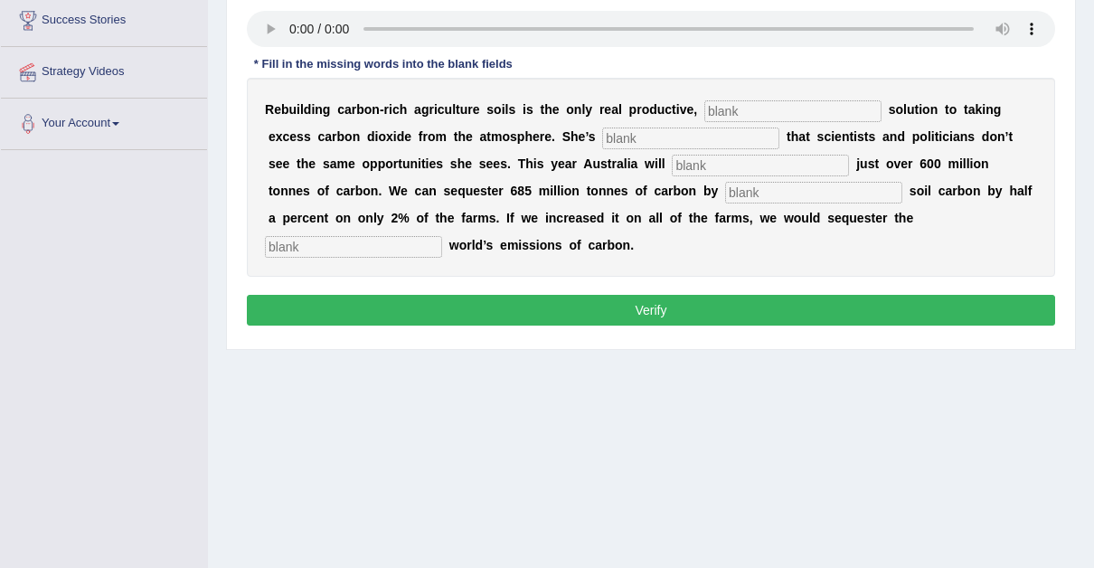
scroll to position [306, 0]
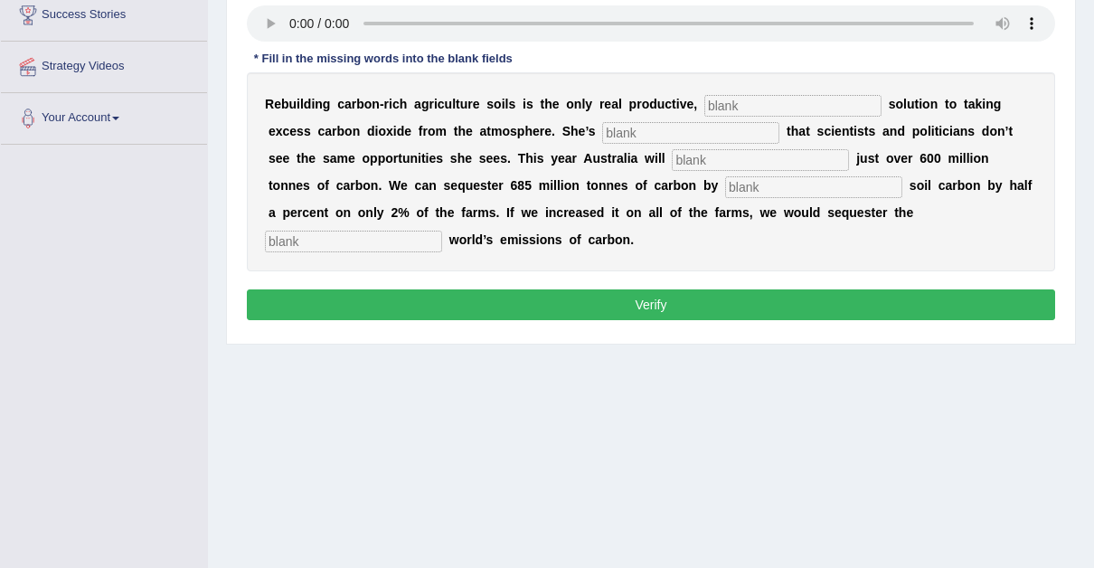
click at [706, 107] on input "text" at bounding box center [792, 106] width 177 height 22
type input "permanent"
click at [602, 128] on input "text" at bounding box center [690, 133] width 177 height 22
type input "frustrated"
click at [672, 159] on input "text" at bounding box center [760, 160] width 177 height 22
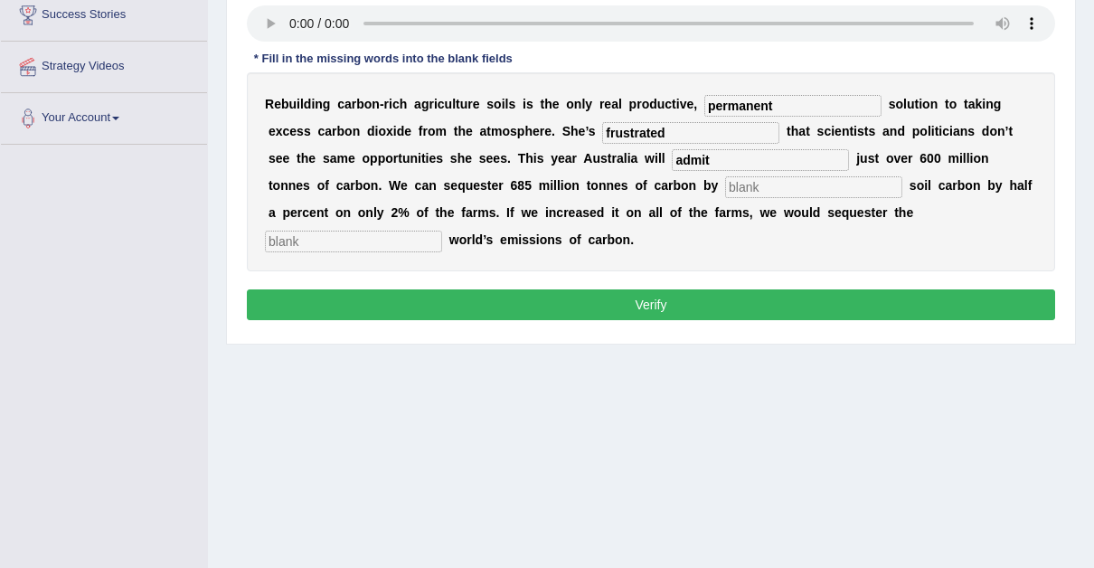
type input "admit"
click at [725, 184] on input "text" at bounding box center [813, 187] width 177 height 22
type input "increasing"
click at [442, 231] on input "text" at bounding box center [353, 242] width 177 height 22
type input "whole"
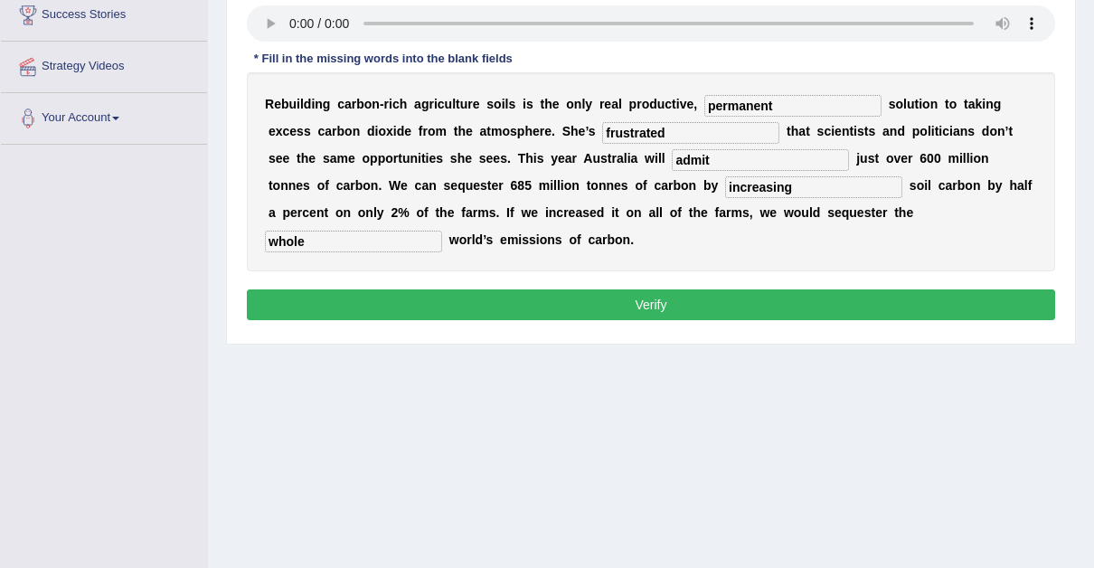
click at [657, 289] on button "Verify" at bounding box center [651, 304] width 808 height 31
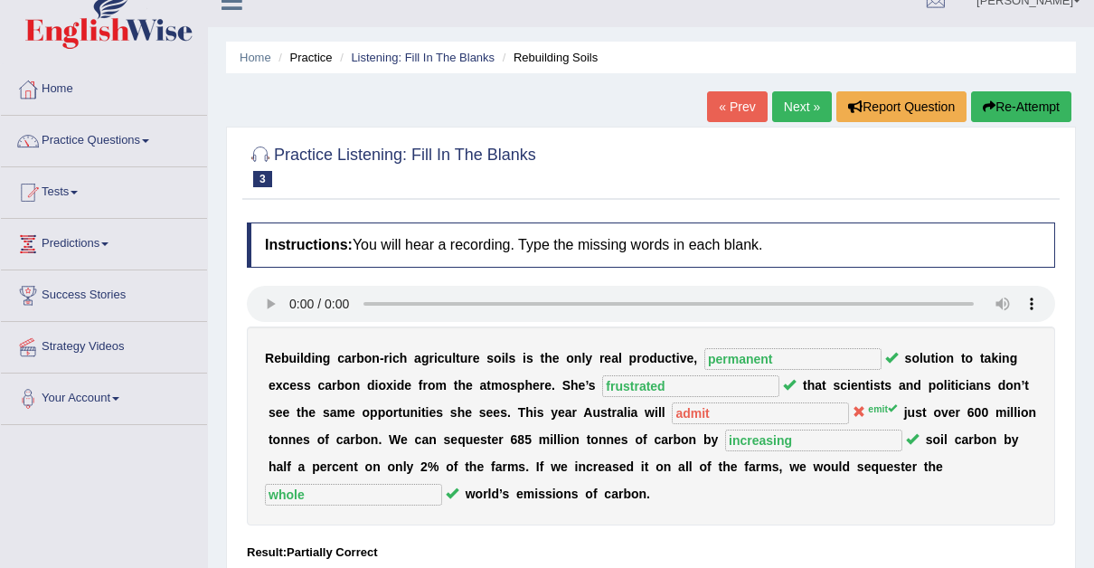
scroll to position [27, 0]
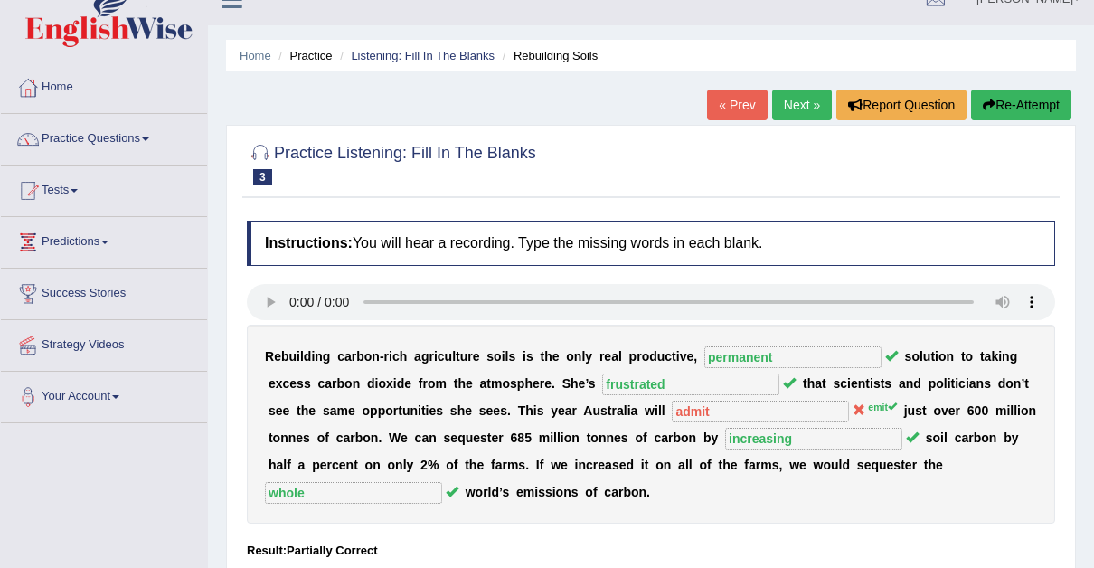
click at [792, 105] on link "Next »" at bounding box center [802, 105] width 60 height 31
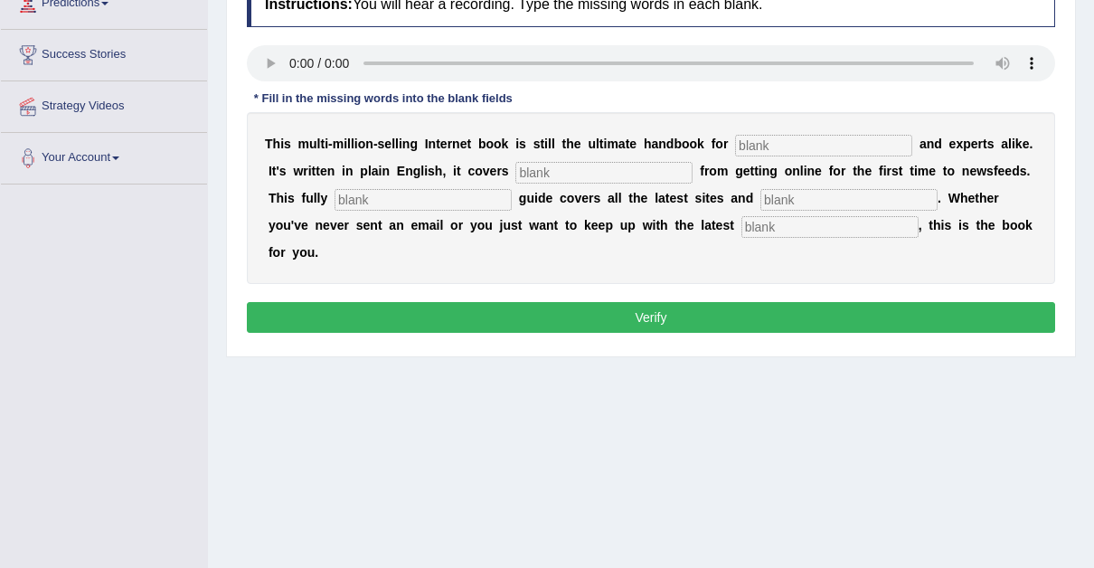
scroll to position [264, 0]
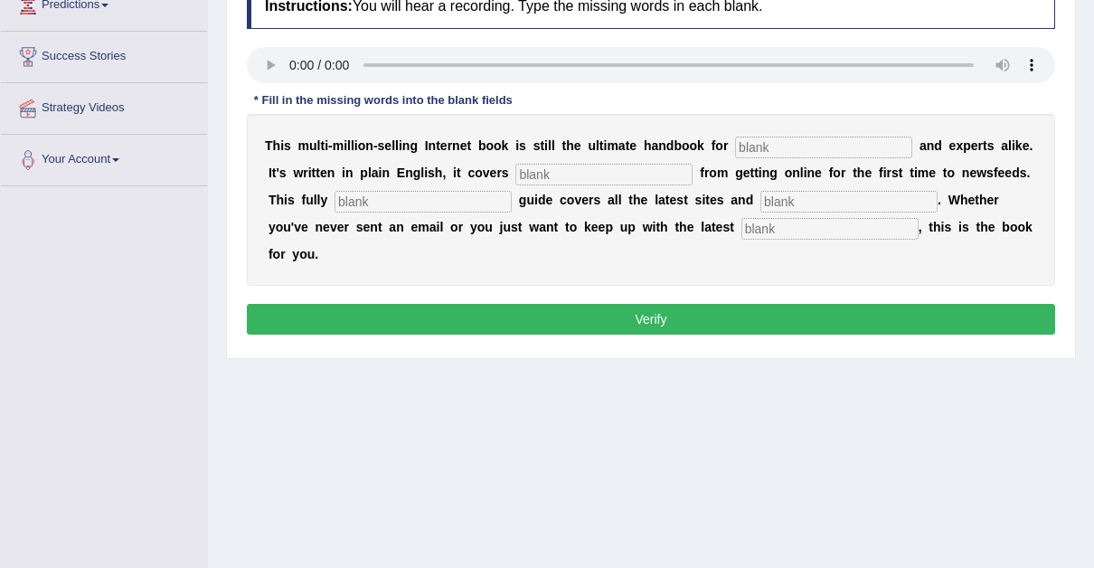
click at [742, 146] on input "text" at bounding box center [823, 148] width 177 height 22
click at [735, 144] on input "noveses" at bounding box center [823, 148] width 177 height 22
type input "norveses"
click at [521, 175] on input "text" at bounding box center [603, 175] width 177 height 22
type input "everything"
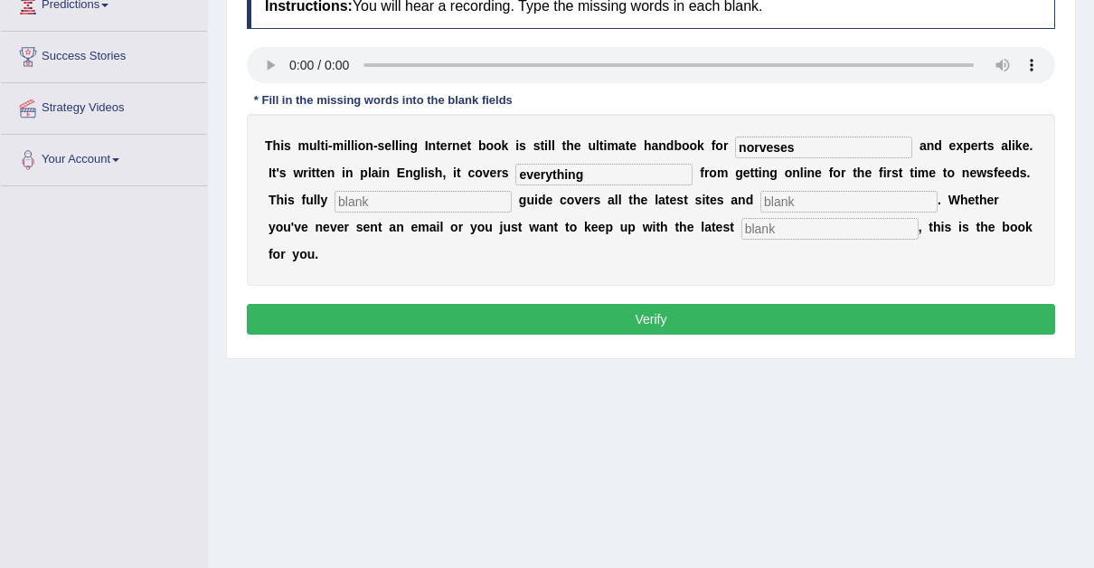
click at [376, 195] on input "text" at bounding box center [423, 202] width 177 height 22
type input "revise"
click at [760, 197] on input "text" at bounding box center [848, 202] width 177 height 22
type input "crazes"
click at [742, 227] on input "text" at bounding box center [830, 229] width 177 height 22
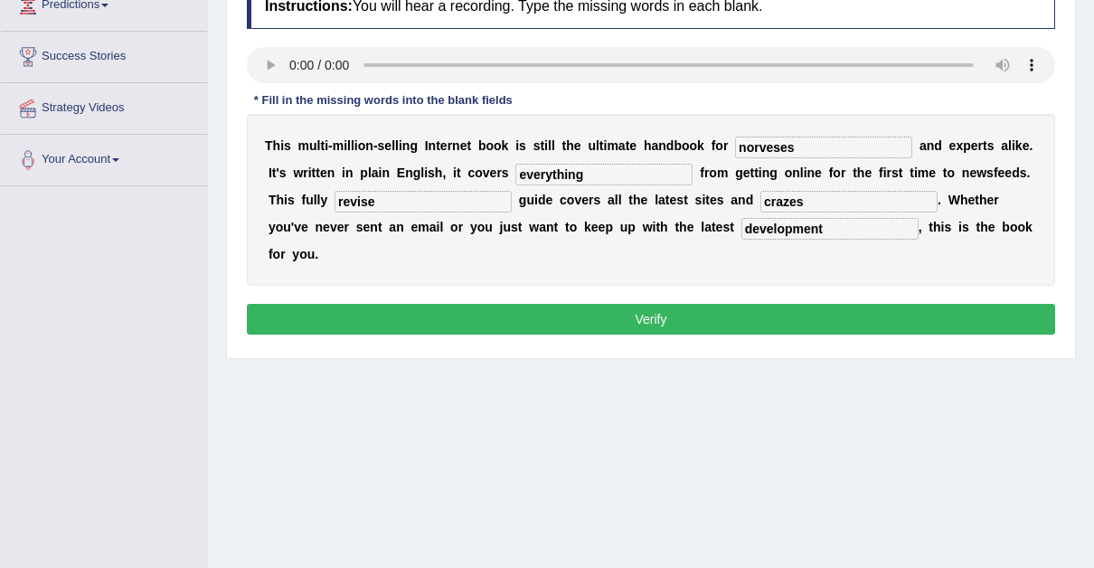
click at [742, 230] on input "development" at bounding box center [830, 229] width 177 height 22
type input "developments"
click at [735, 147] on input "norveses" at bounding box center [823, 148] width 177 height 22
type input "noveses"
click at [652, 304] on button "Verify" at bounding box center [651, 319] width 808 height 31
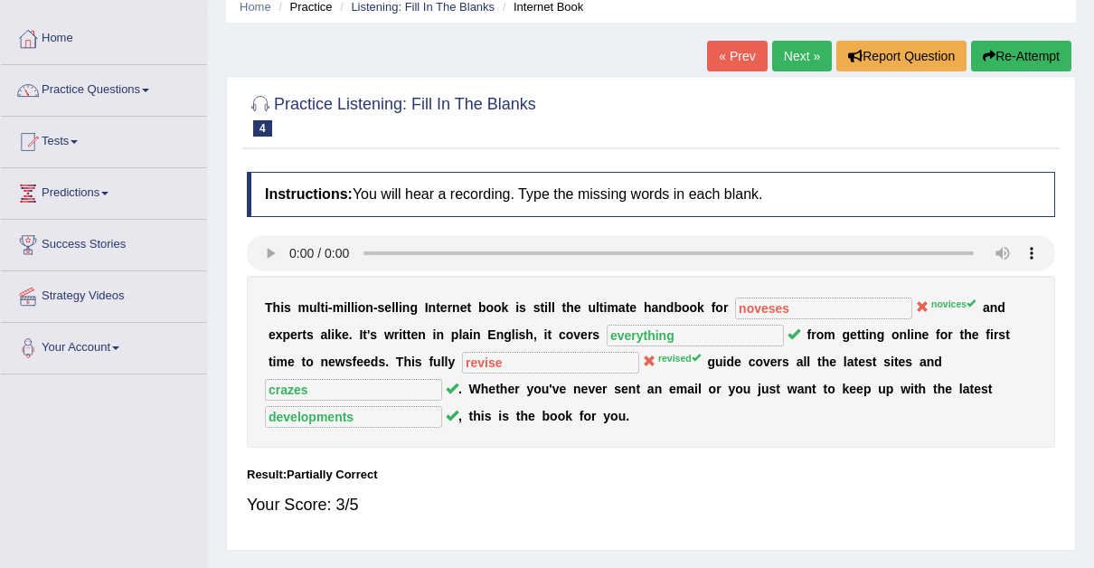
scroll to position [60, 0]
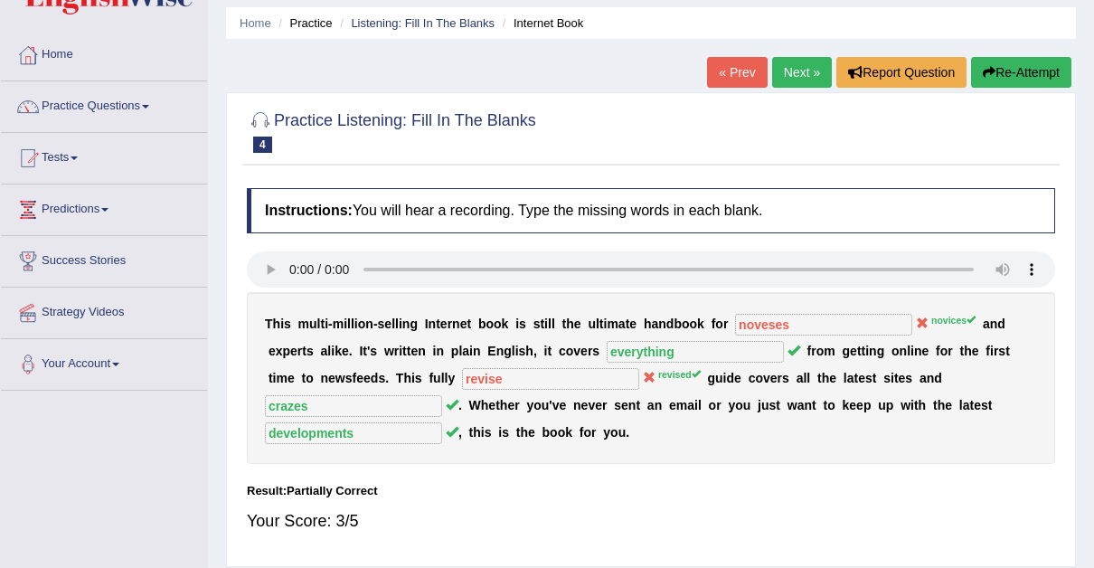
click at [800, 67] on link "Next »" at bounding box center [802, 72] width 60 height 31
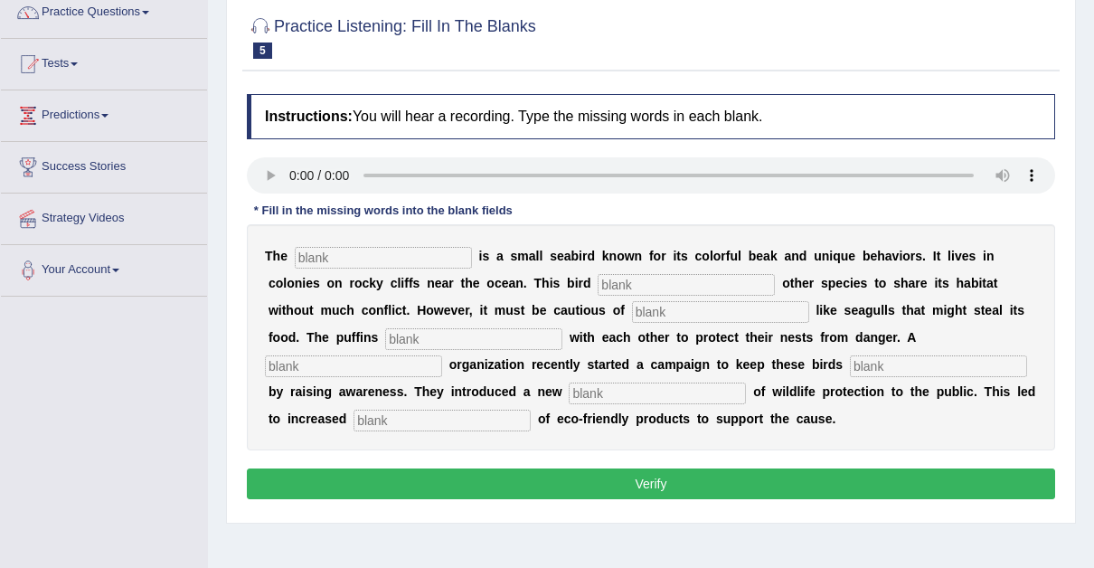
scroll to position [184, 0]
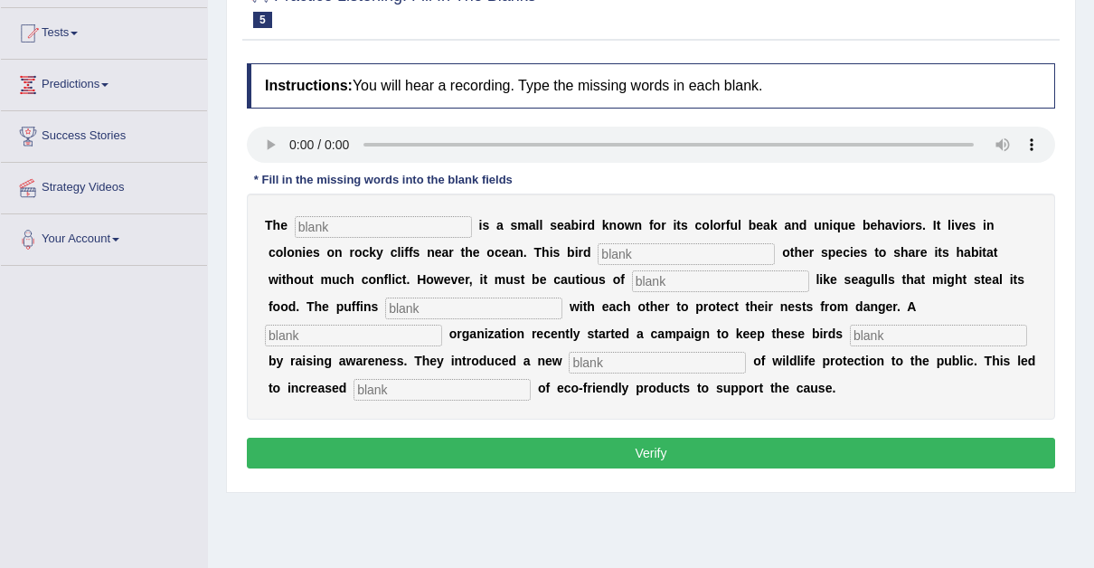
click at [276, 284] on div "Instructions: You will hear a recording. Type the missing words in each blank. …" at bounding box center [650, 268] width 817 height 429
click at [531, 379] on input "text" at bounding box center [442, 390] width 177 height 22
click at [350, 228] on input "text" at bounding box center [383, 227] width 177 height 22
type input "puffin"
click at [598, 250] on input "text" at bounding box center [686, 254] width 177 height 22
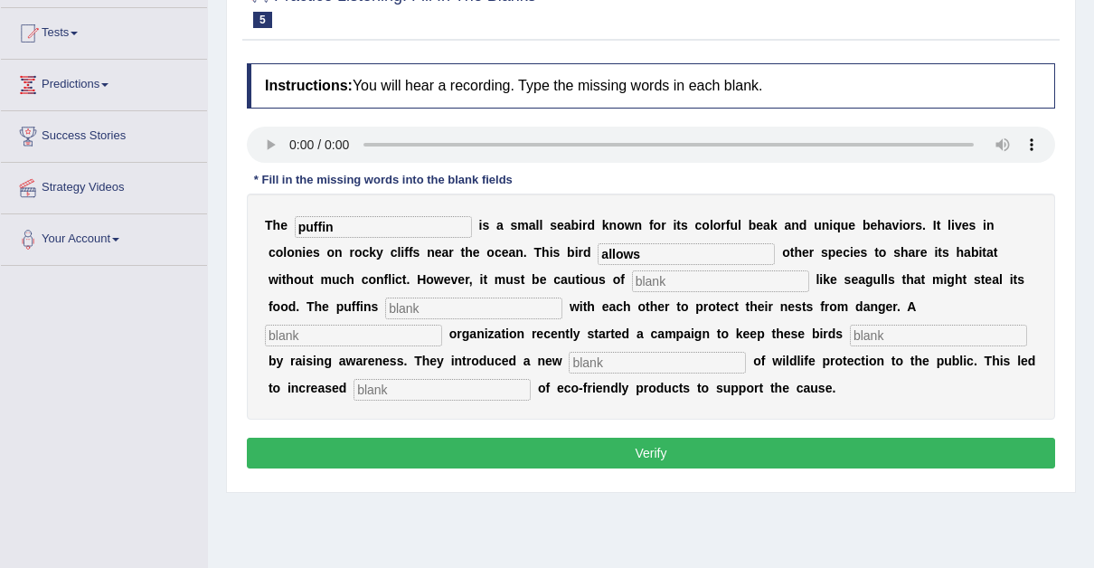
type input "allows"
click at [632, 279] on input "text" at bounding box center [720, 281] width 177 height 22
type input "preditors"
click at [385, 307] on input "text" at bounding box center [473, 309] width 177 height 22
type input "cooperate"
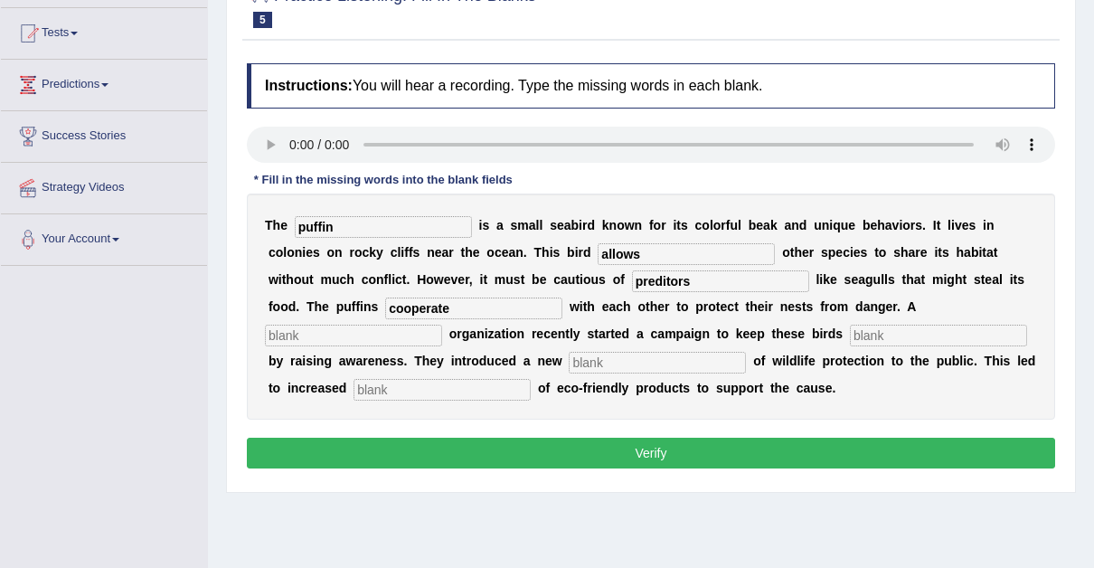
click at [531, 379] on input "text" at bounding box center [442, 390] width 177 height 22
type input "consumption"
click at [850, 335] on input "text" at bounding box center [938, 336] width 177 height 22
type input "safe"
click at [442, 325] on input "text" at bounding box center [353, 336] width 177 height 22
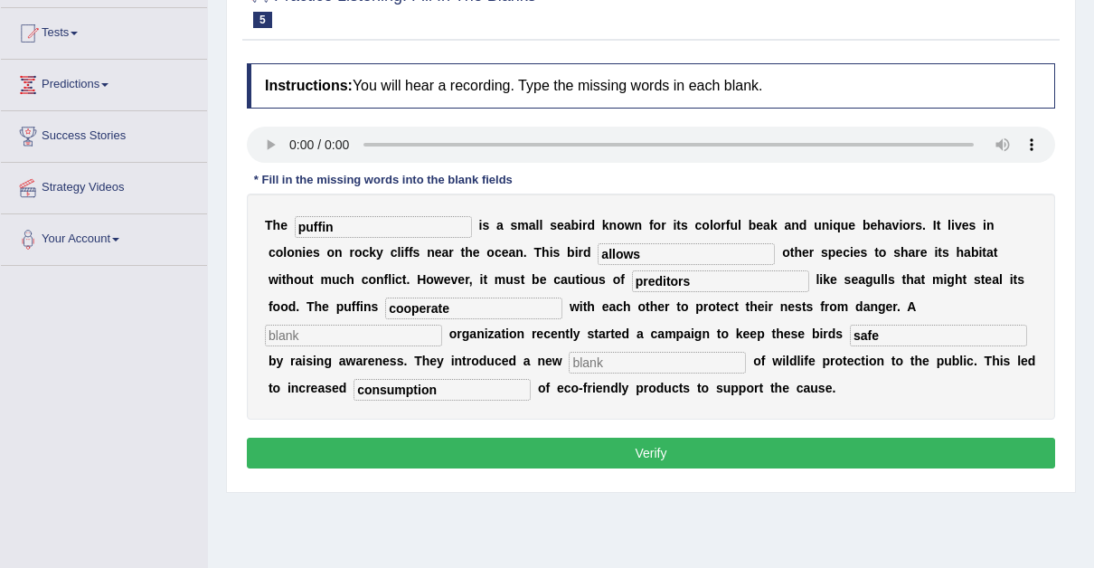
click at [385, 308] on input "cooperate" at bounding box center [473, 309] width 177 height 22
type input "co-operate"
click at [442, 325] on input "text" at bounding box center [353, 336] width 177 height 22
type input "corporate"
click at [569, 363] on input "text" at bounding box center [657, 363] width 177 height 22
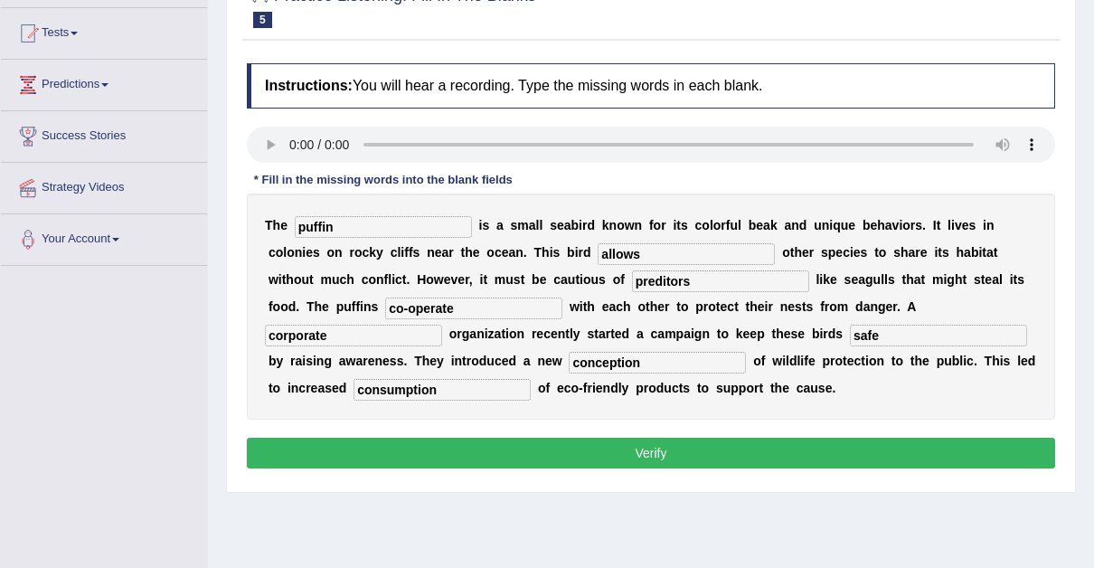
type input "conception"
click at [647, 447] on button "Verify" at bounding box center [651, 453] width 808 height 31
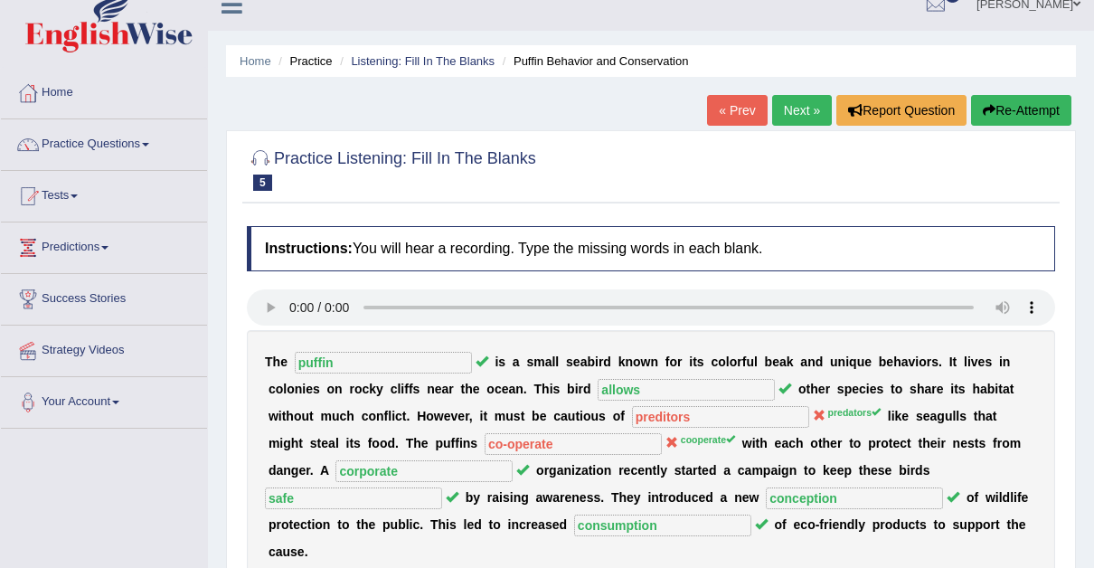
scroll to position [0, 0]
